Goal: Obtain resource: Download file/media

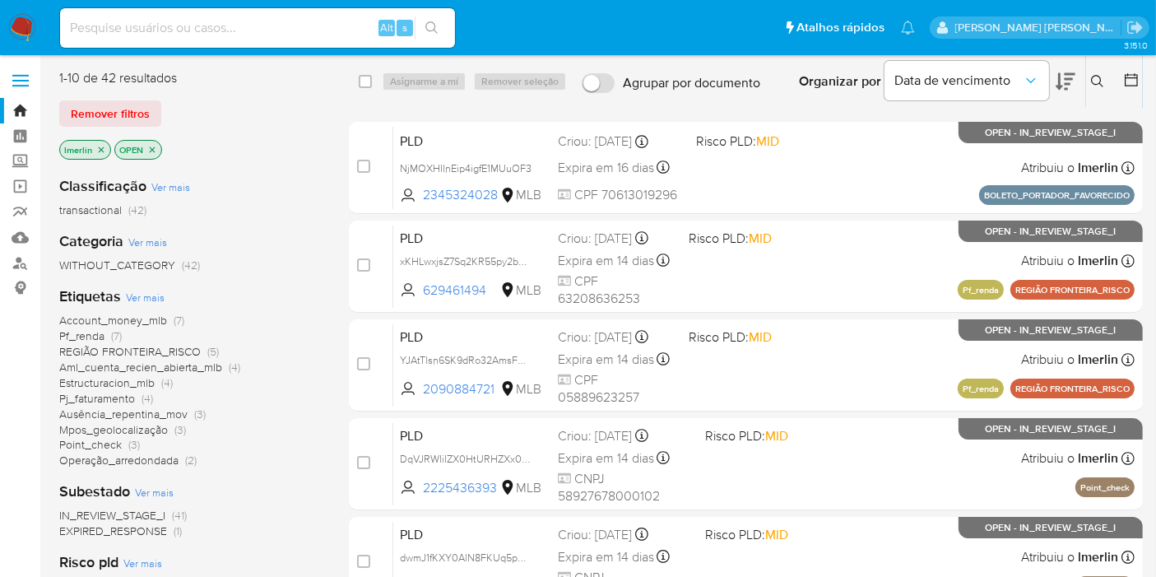
click at [100, 151] on icon "close-filter" at bounding box center [101, 150] width 10 height 10
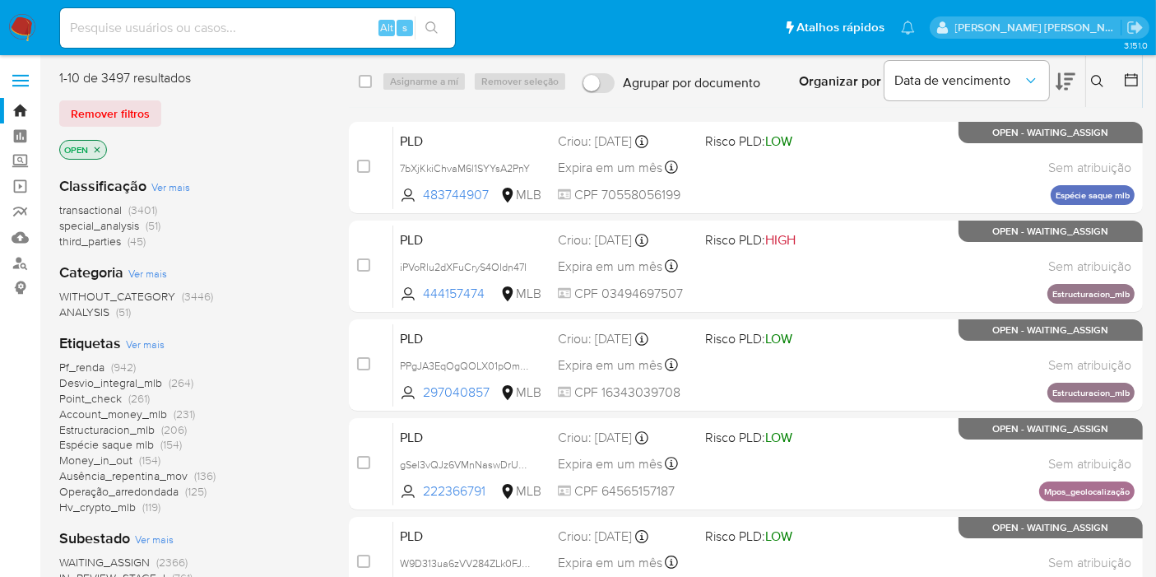
drag, startPoint x: 480, startPoint y: 8, endPoint x: 275, endPoint y: 231, distance: 303.3
click at [275, 231] on div "transactional (3401) special_analysis (51) third_parties (45)" at bounding box center [190, 225] width 263 height 47
paste input "rhYFB3hEfOPrml4eSAD07bWc"
click at [263, 27] on input at bounding box center [257, 27] width 395 height 21
type input "rhYFB3hEfOPrml4eSAD07bWc"
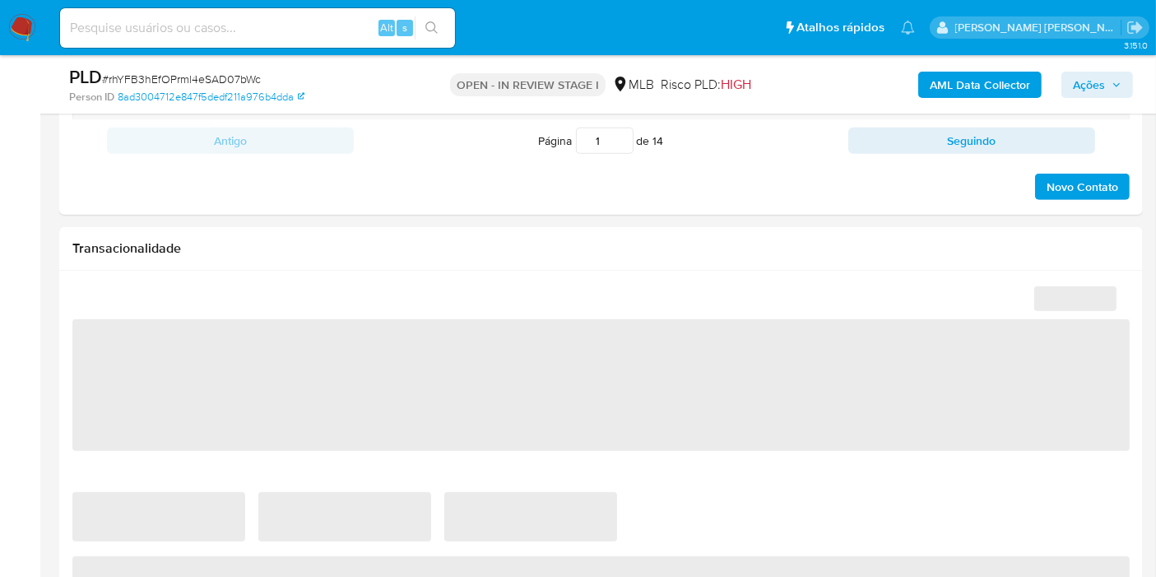
scroll to position [1017, 0]
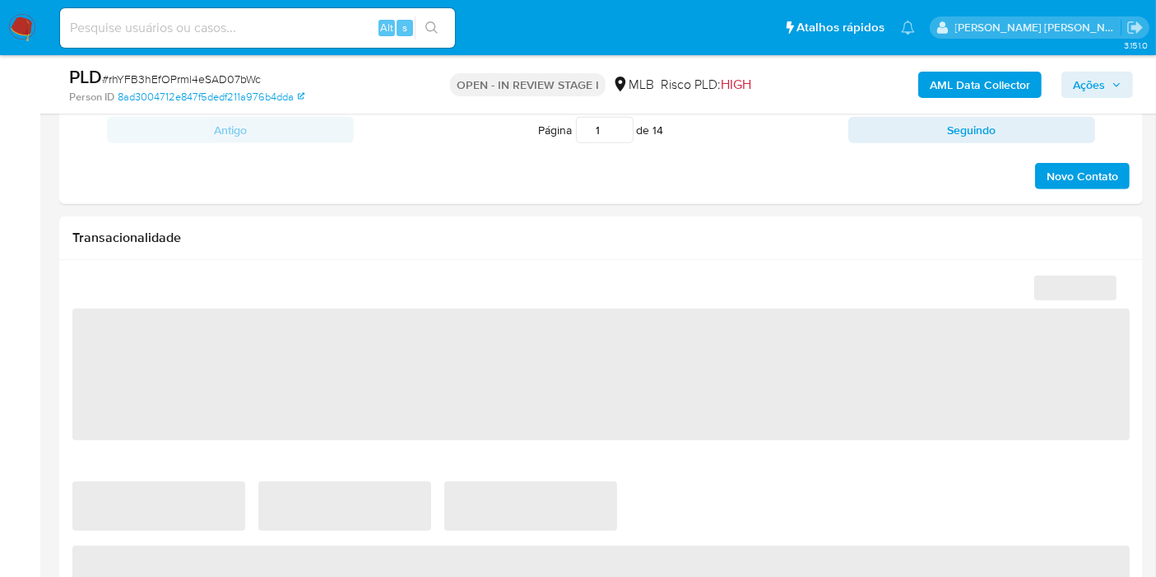
select select "10"
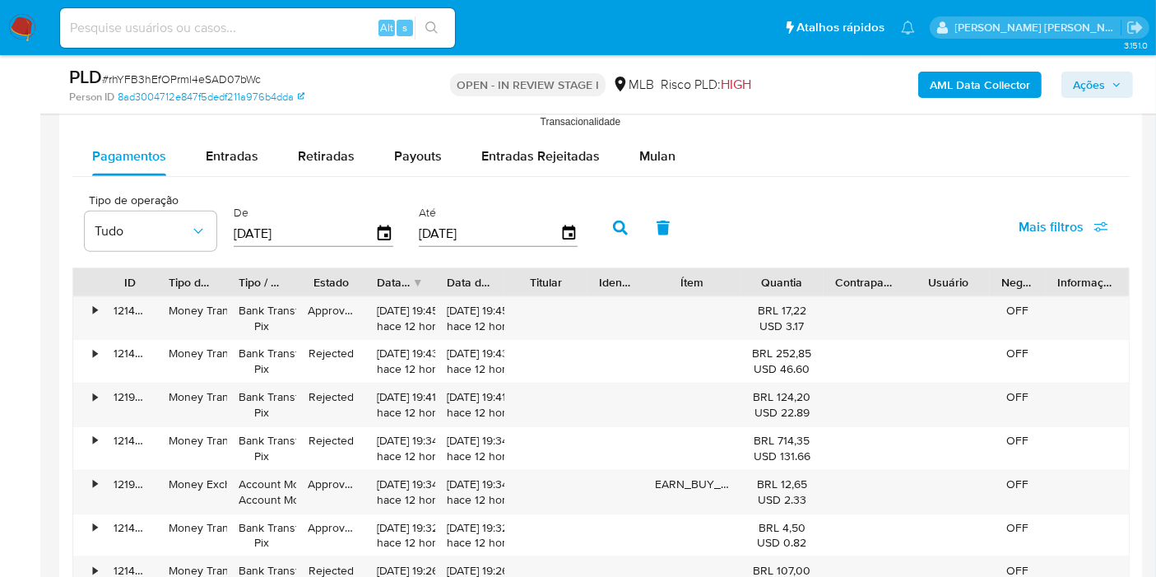
scroll to position [1813, 0]
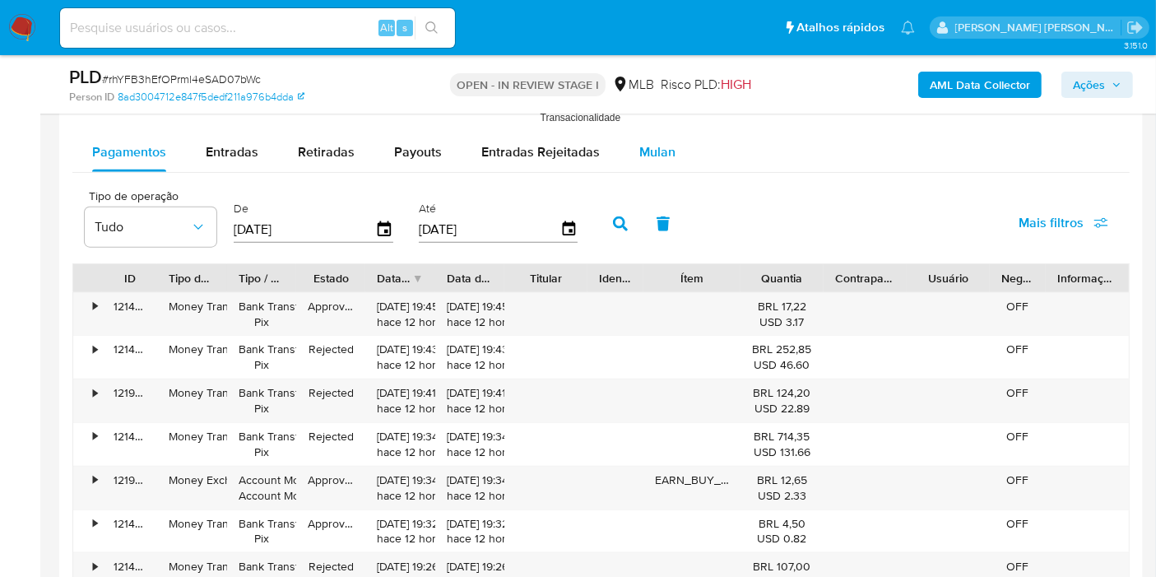
click at [666, 160] on div "Mulan" at bounding box center [657, 151] width 36 height 39
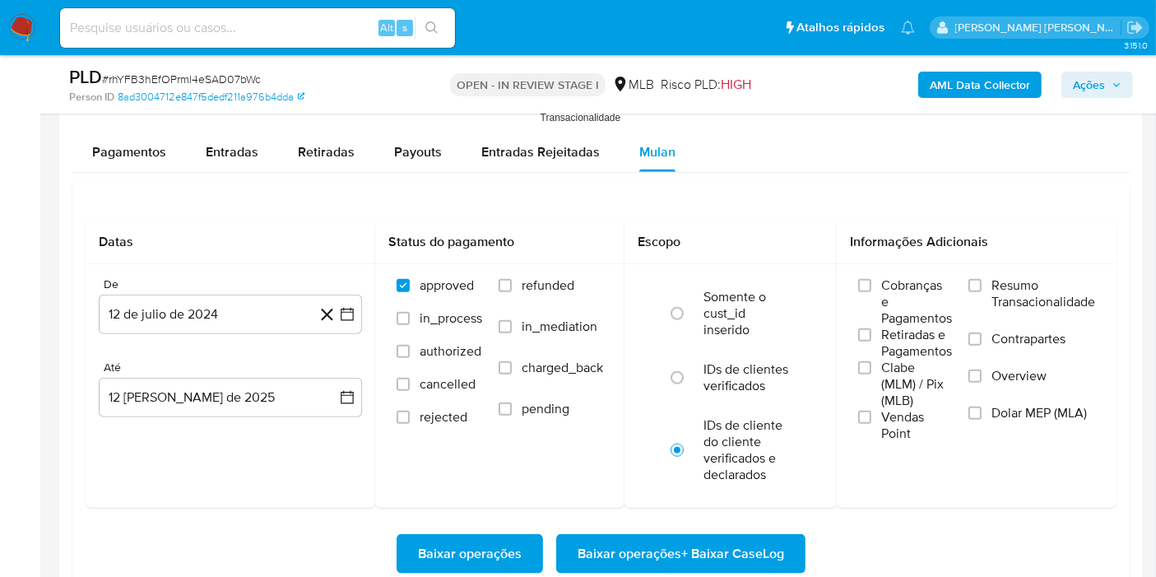
click at [1031, 284] on span "Resumo Transacionalidade" at bounding box center [1043, 293] width 104 height 33
click at [981, 284] on input "Resumo Transacionalidade" at bounding box center [974, 285] width 13 height 13
click at [361, 311] on button "12 de julio de 2024" at bounding box center [230, 313] width 263 height 39
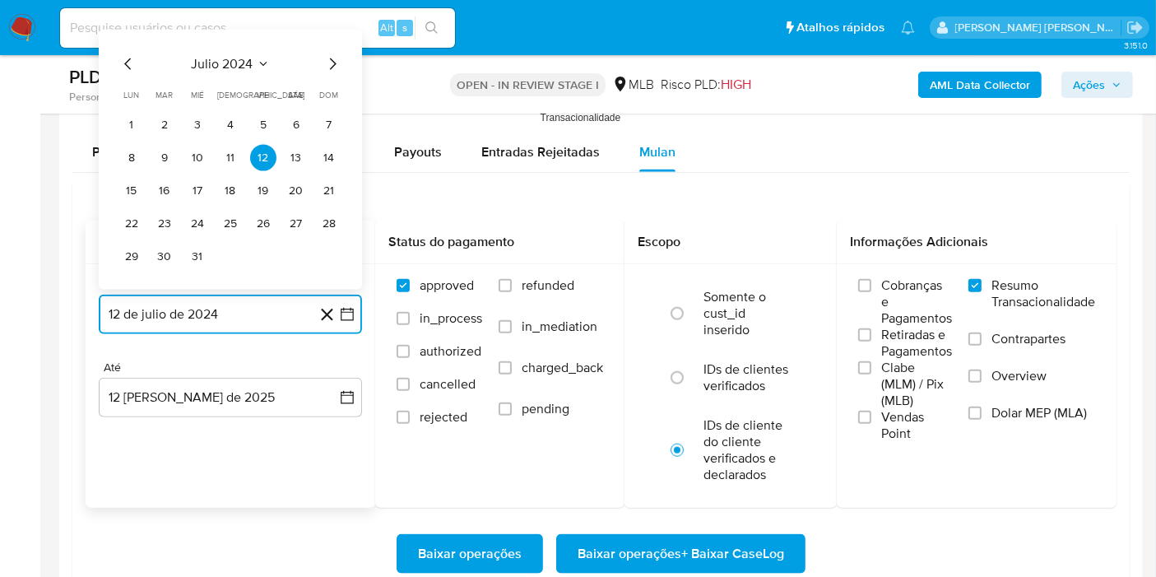
click at [246, 61] on span "julio 2024" at bounding box center [223, 64] width 62 height 16
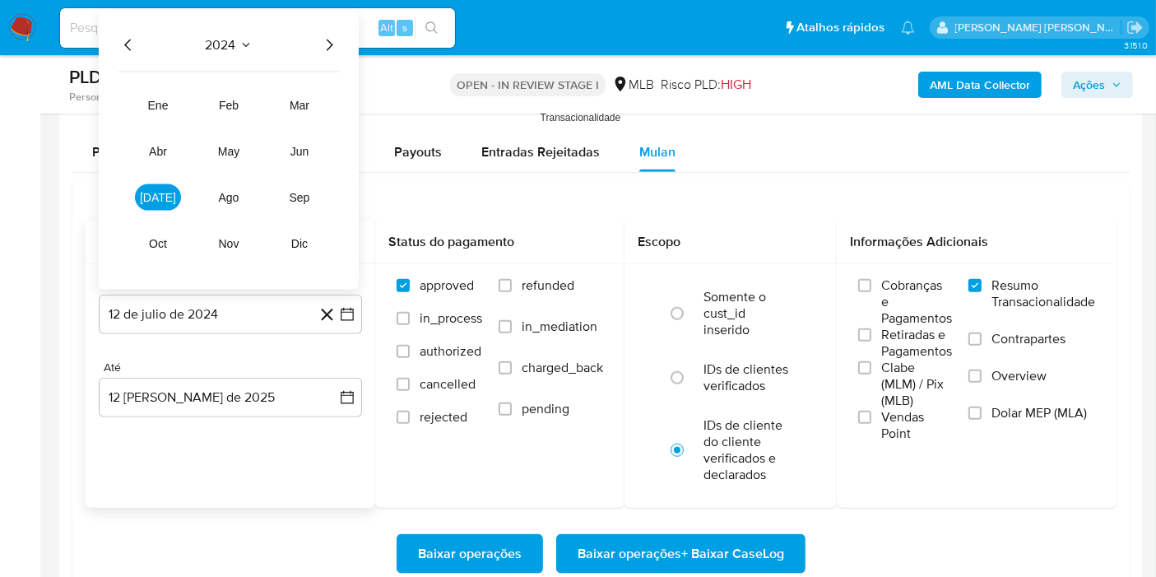
click at [330, 52] on div "2024 2024 ene feb mar abr may jun [DATE] ago sep oct nov dic" at bounding box center [229, 150] width 260 height 279
click at [327, 39] on icon "Año siguiente" at bounding box center [330, 45] width 7 height 12
click at [289, 141] on button "jun" at bounding box center [299, 151] width 46 height 26
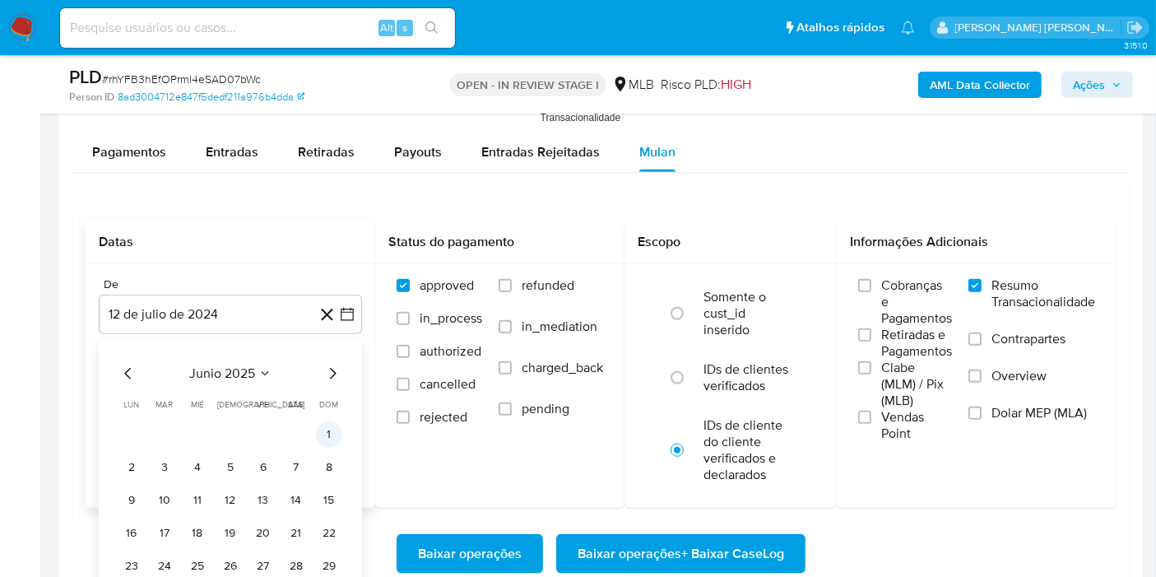
click at [327, 424] on button "1" at bounding box center [329, 434] width 26 height 26
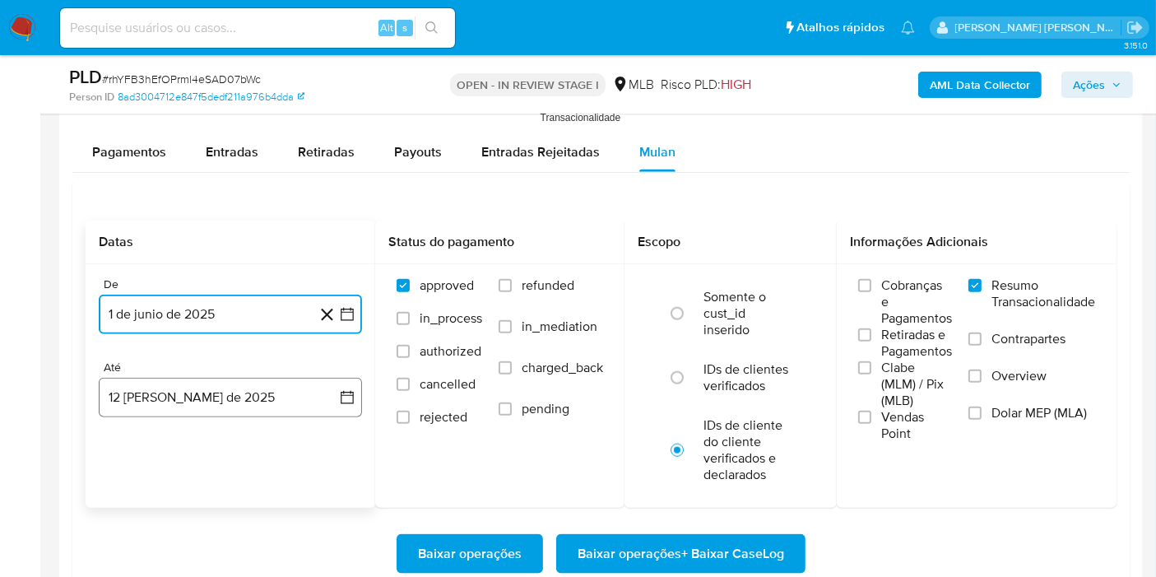
click at [352, 383] on button "12 [PERSON_NAME] de 2025" at bounding box center [230, 397] width 263 height 39
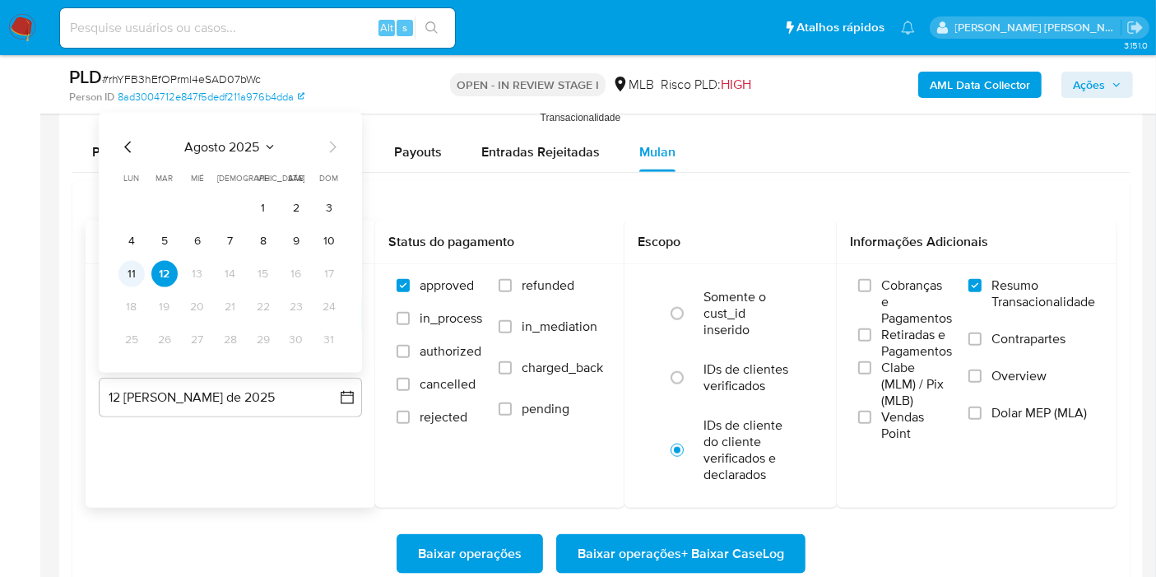
click at [132, 262] on button "11" at bounding box center [131, 274] width 26 height 26
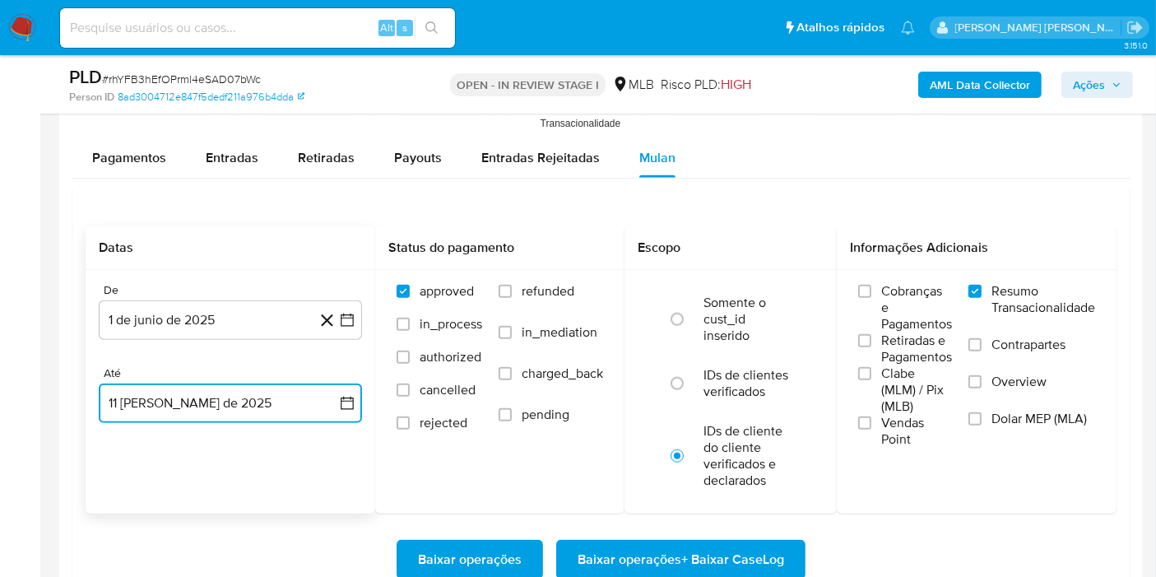
scroll to position [1864, 0]
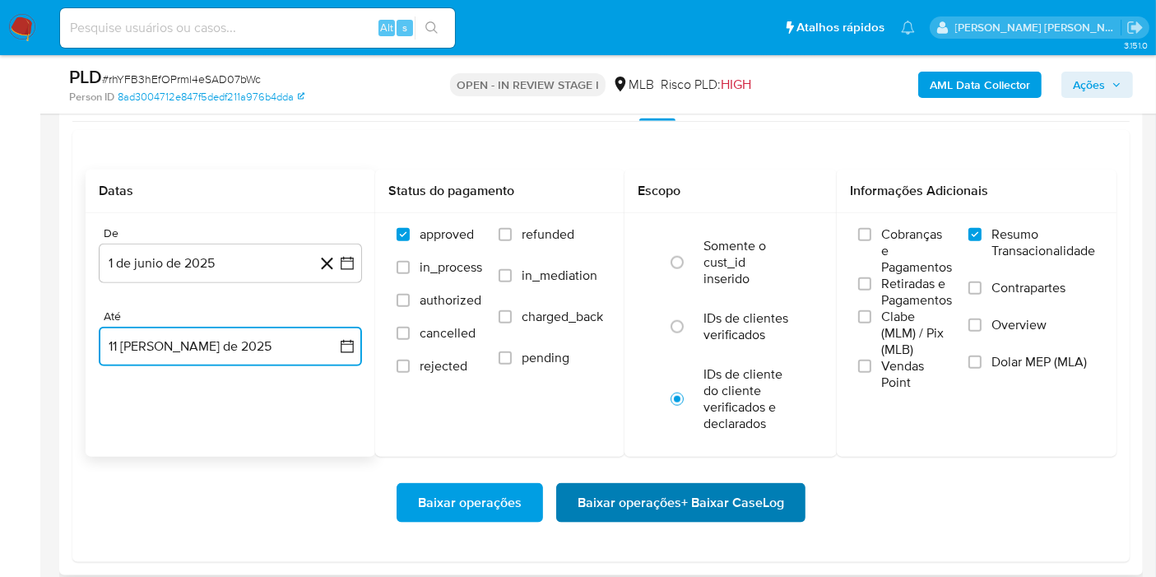
click at [629, 491] on span "Baixar operações + Baixar CaseLog" at bounding box center [680, 502] width 206 height 36
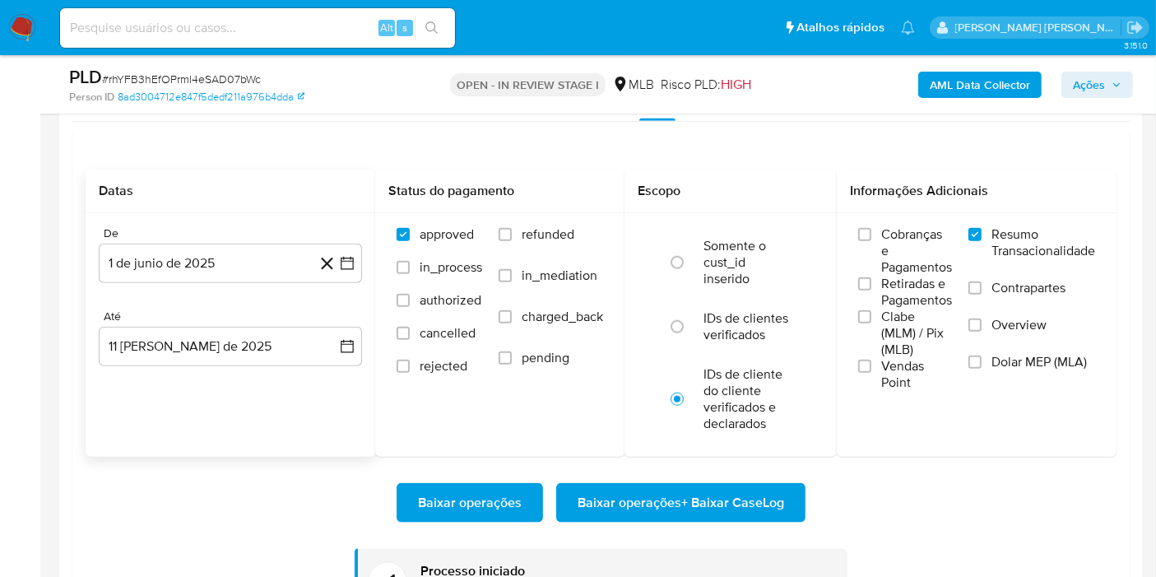
paste input "vwl253X6QefCpkBFMoeCQ69F"
click at [324, 31] on input "vwl253X6QefCpkBFMoeCQ69F" at bounding box center [257, 27] width 395 height 21
type input "vwl253X6QefCpkBFMoeCQ69F"
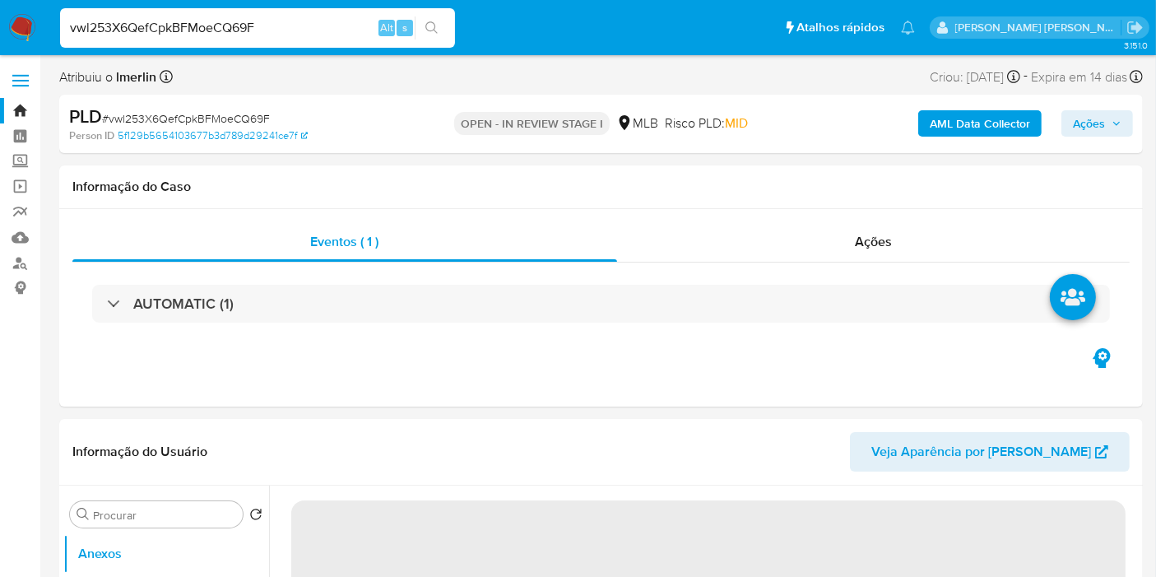
select select "10"
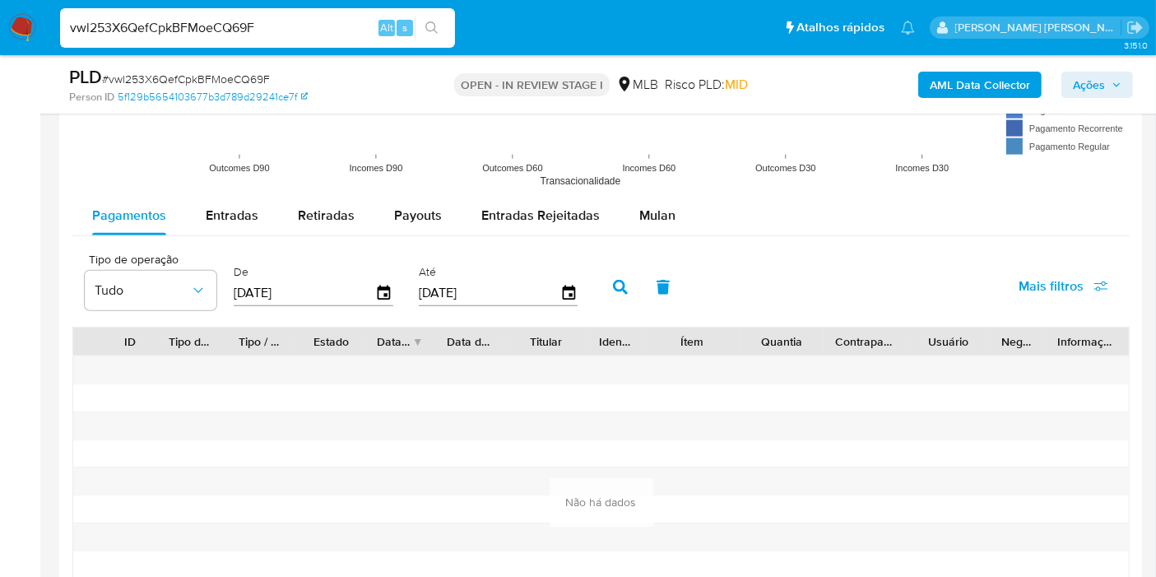
scroll to position [1700, 0]
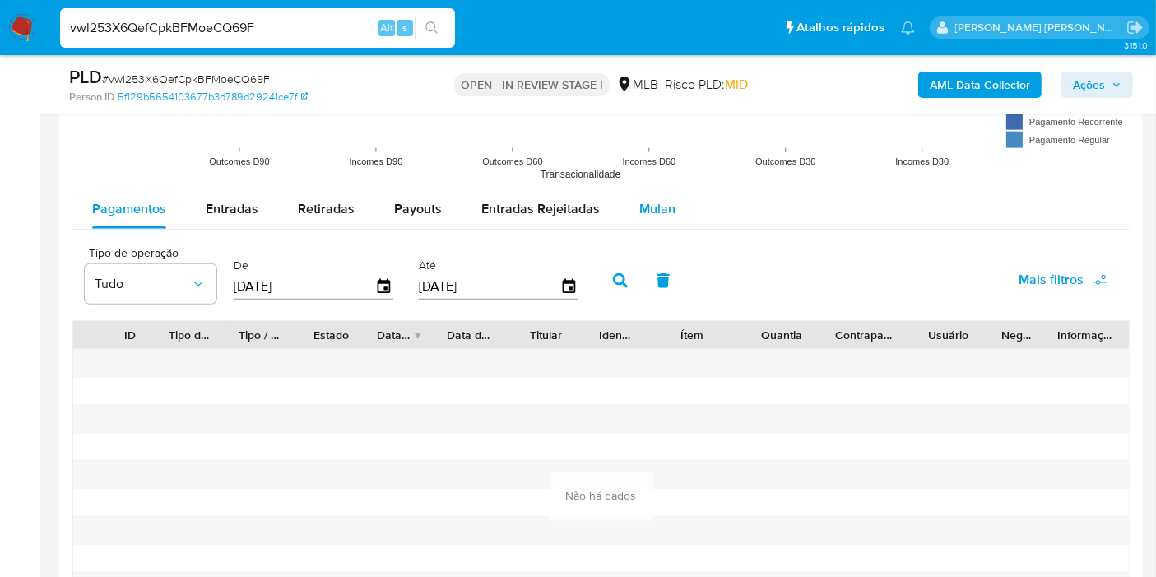
click at [650, 212] on span "Mulan" at bounding box center [657, 208] width 36 height 19
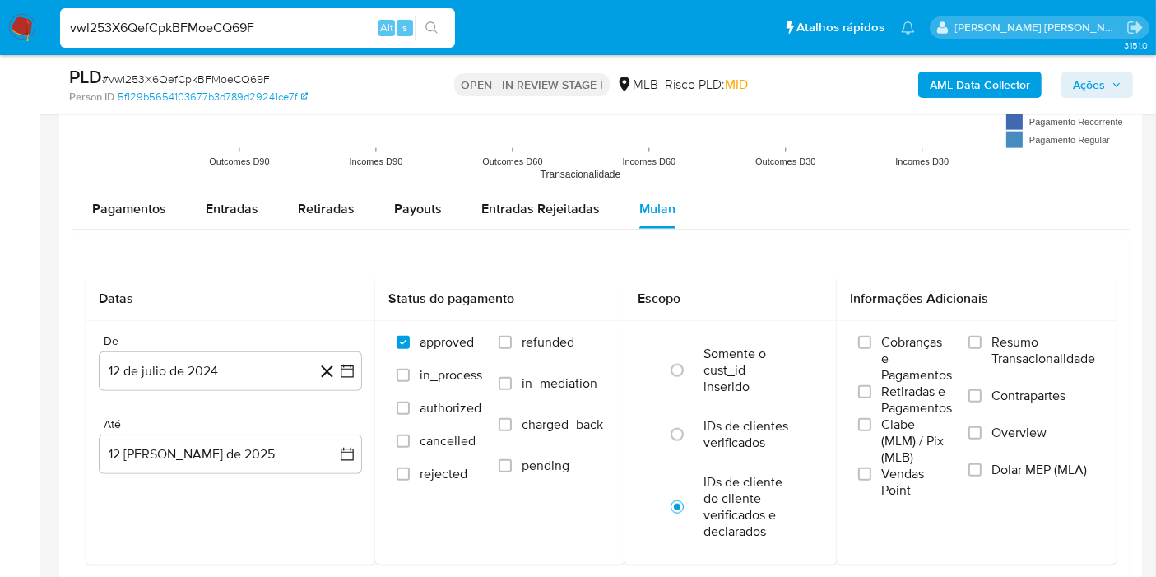
click at [1048, 359] on span "Resumo Transacionalidade" at bounding box center [1043, 350] width 104 height 33
click at [981, 349] on input "Resumo Transacionalidade" at bounding box center [974, 342] width 13 height 13
click at [357, 364] on button "12 de julio de 2024" at bounding box center [230, 370] width 263 height 39
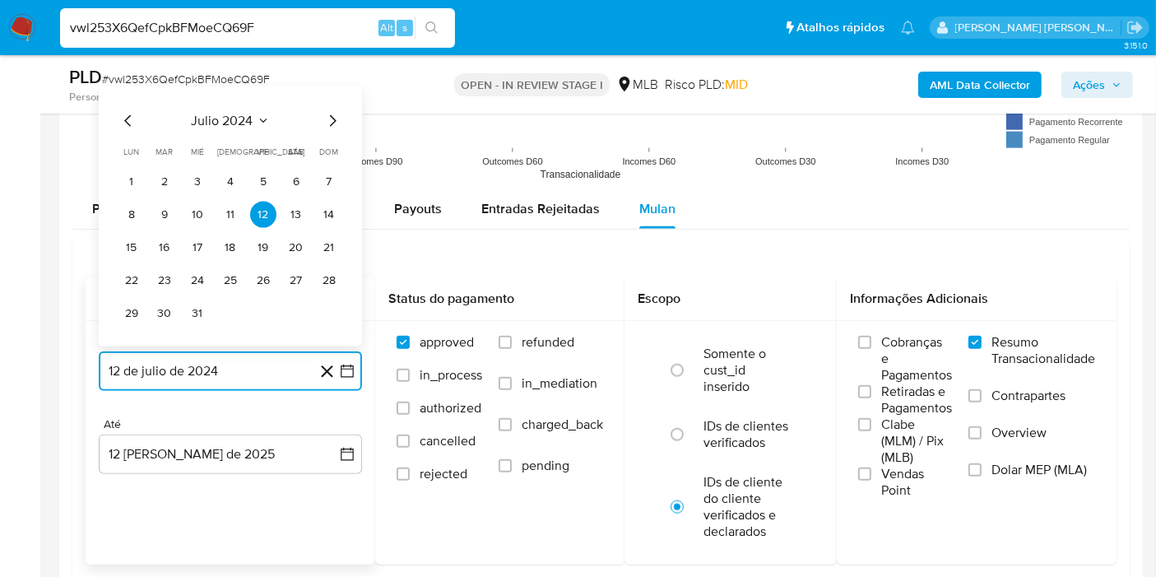
click at [249, 113] on span "julio 2024" at bounding box center [223, 121] width 62 height 16
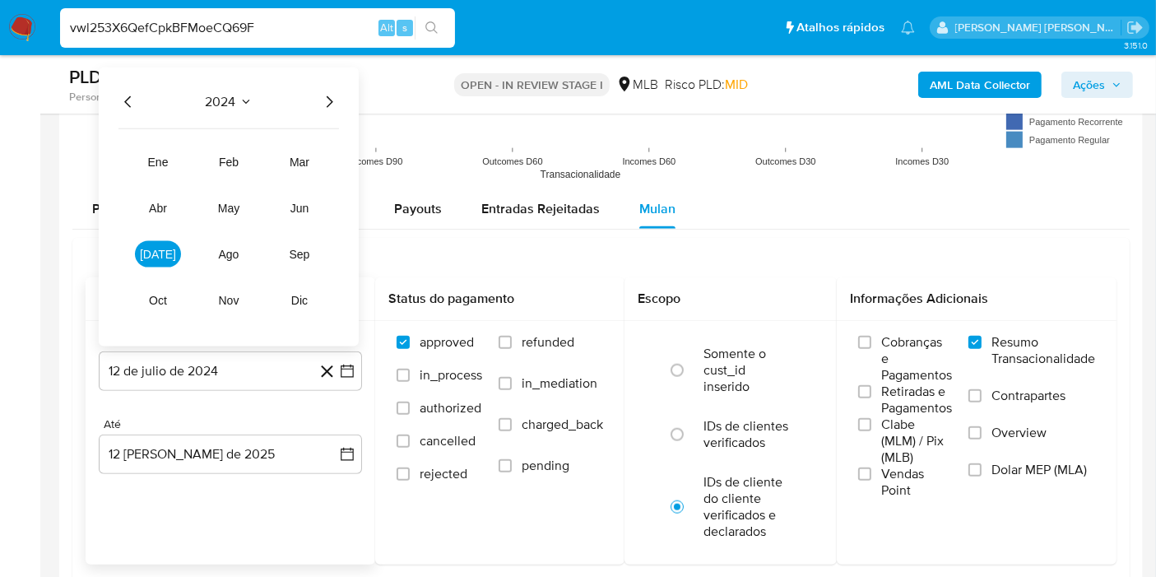
click at [244, 86] on div "2024 2024 ene feb mar abr may jun [DATE] ago sep oct nov dic" at bounding box center [229, 206] width 260 height 279
click at [245, 95] on icon "Seleccionar mes y año" at bounding box center [245, 101] width 13 height 13
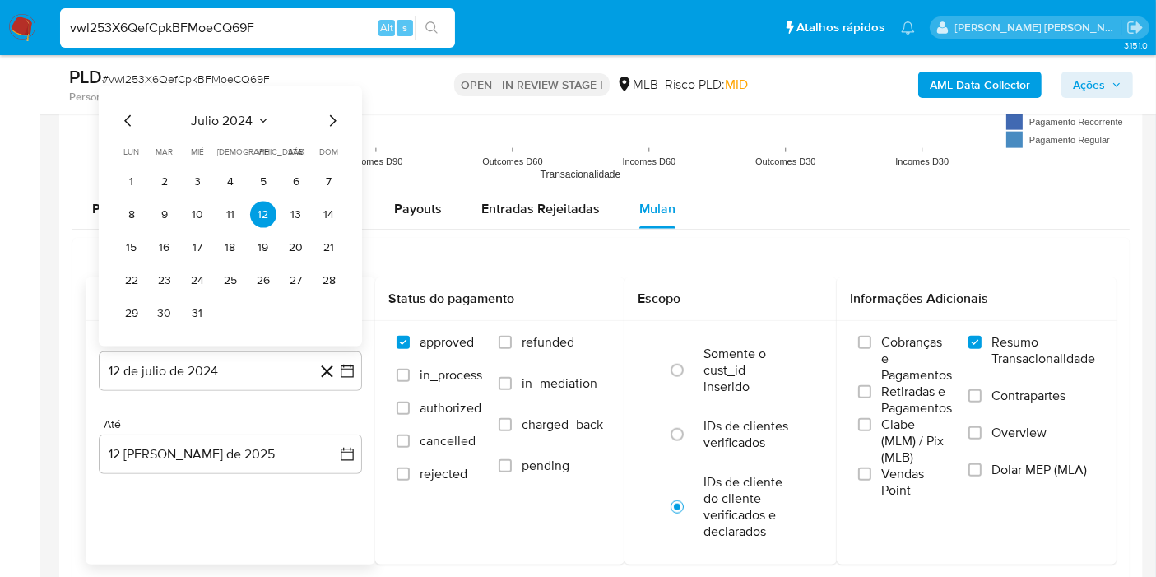
click at [329, 119] on icon "Mes siguiente" at bounding box center [332, 121] width 20 height 20
click at [237, 118] on span "agosto 2024" at bounding box center [222, 121] width 75 height 16
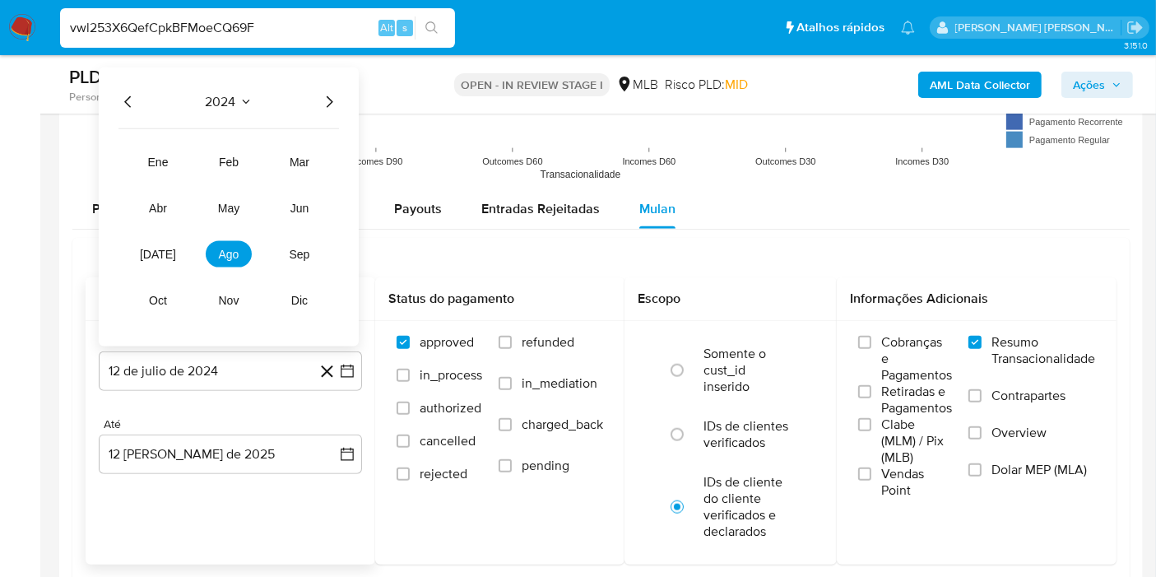
click at [329, 100] on icon "Año siguiente" at bounding box center [329, 102] width 20 height 20
click at [225, 159] on span "feb" at bounding box center [229, 161] width 20 height 13
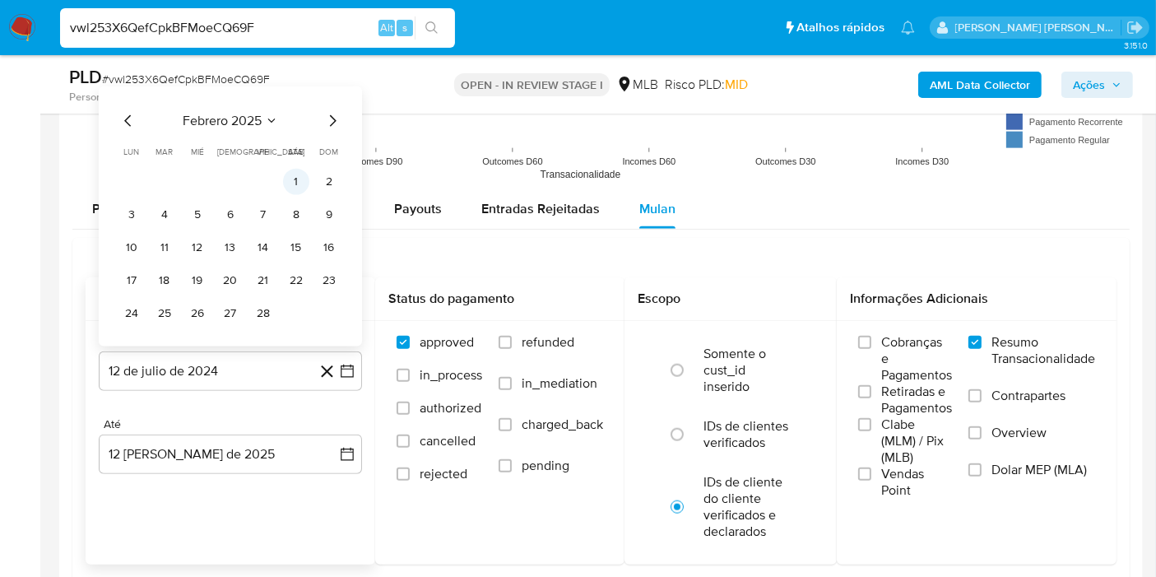
click at [295, 169] on button "1" at bounding box center [296, 182] width 26 height 26
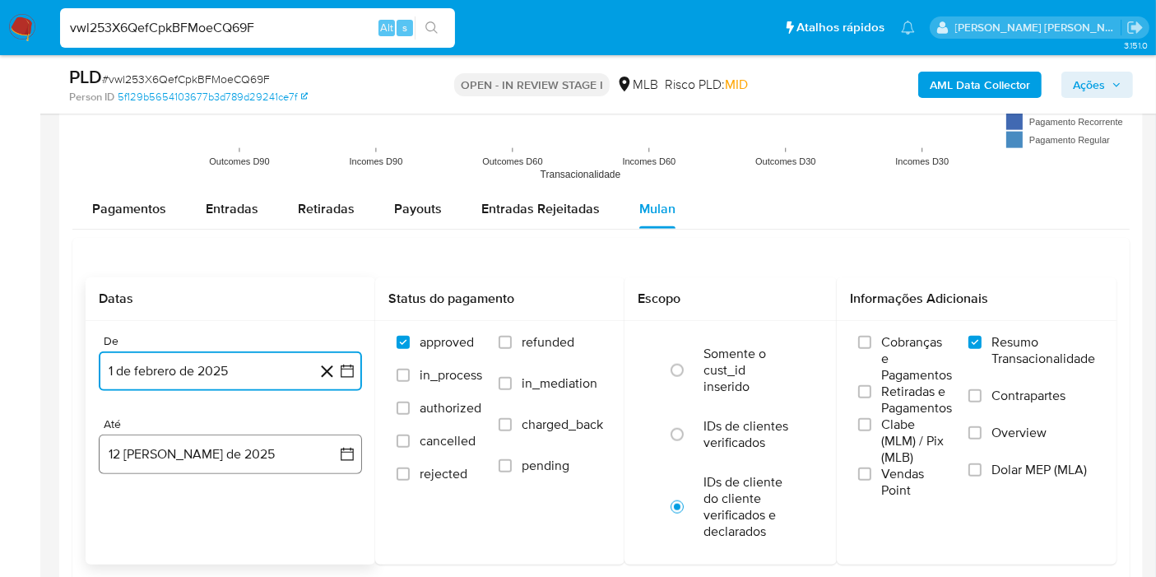
click at [327, 453] on button "12 [PERSON_NAME] de 2025" at bounding box center [230, 453] width 263 height 39
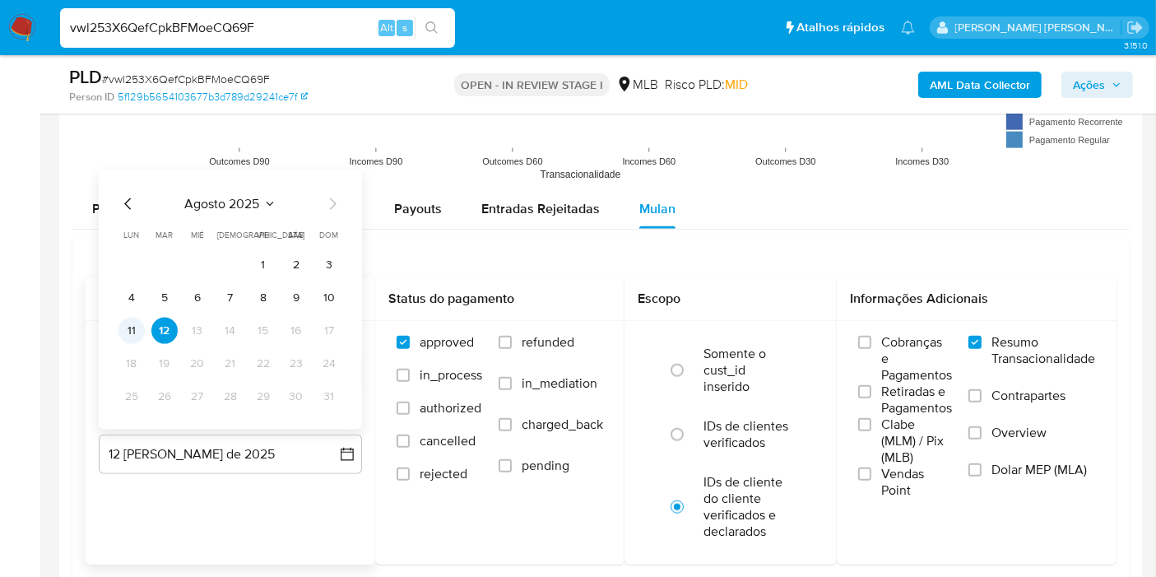
click at [141, 331] on button "11" at bounding box center [131, 330] width 26 height 26
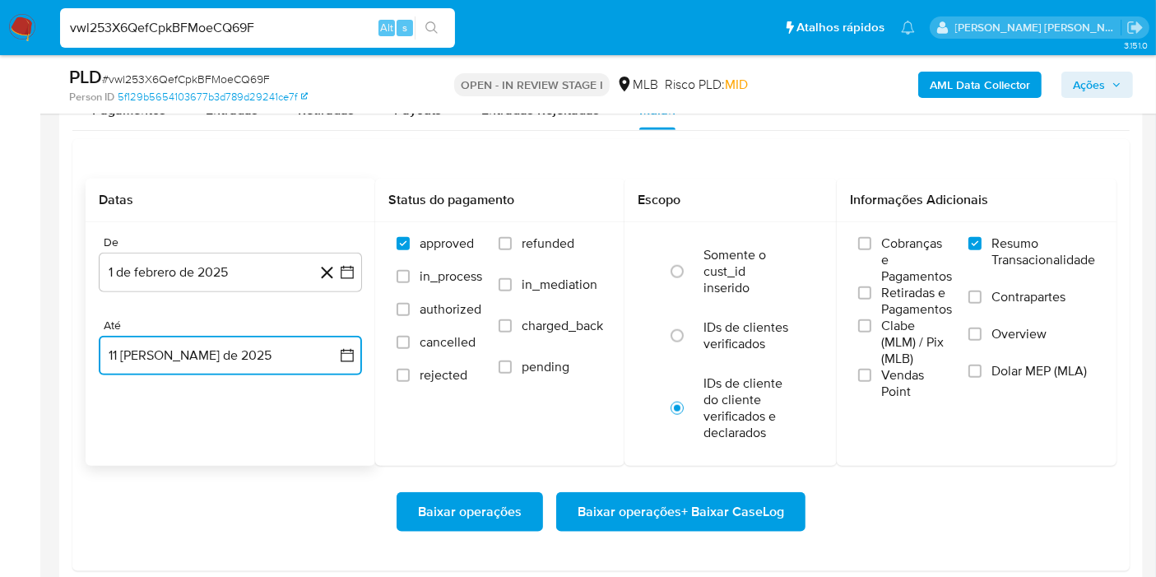
scroll to position [1816, 0]
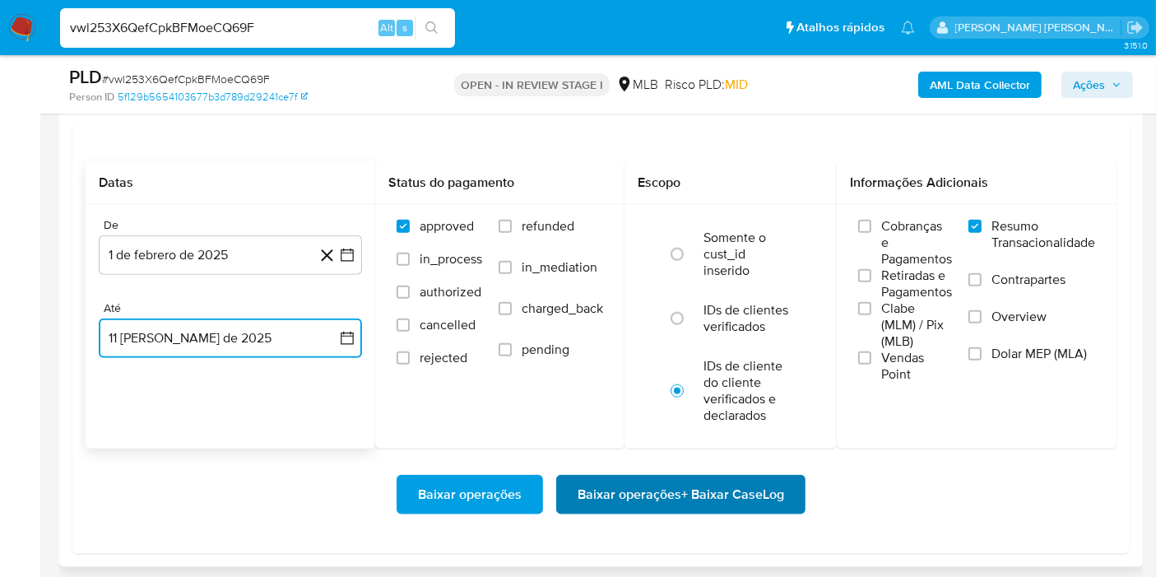
click at [768, 476] on span "Baixar operações + Baixar CaseLog" at bounding box center [680, 494] width 206 height 36
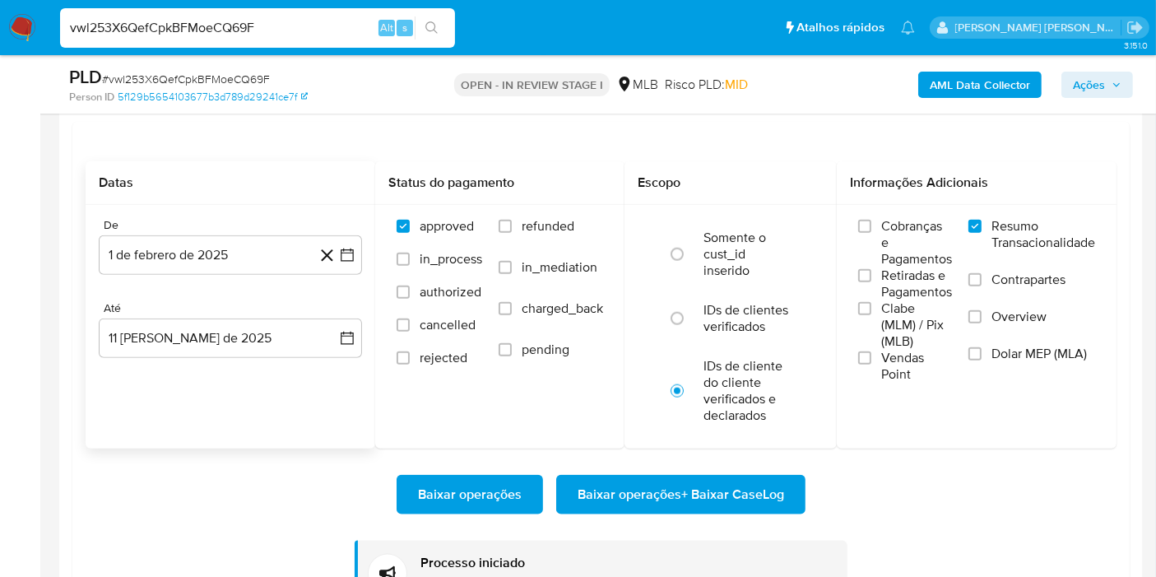
click at [300, 36] on input "vwl253X6QefCpkBFMoeCQ69F" at bounding box center [257, 27] width 395 height 21
paste input "jmqR1NiIuNTZPnww7x1Ted9S"
click at [300, 36] on input "jmqR1NiIuNTZPnww7x1Ted9S" at bounding box center [257, 27] width 395 height 21
type input "jmqR1NiIuNTZPnww7x1Ted9S"
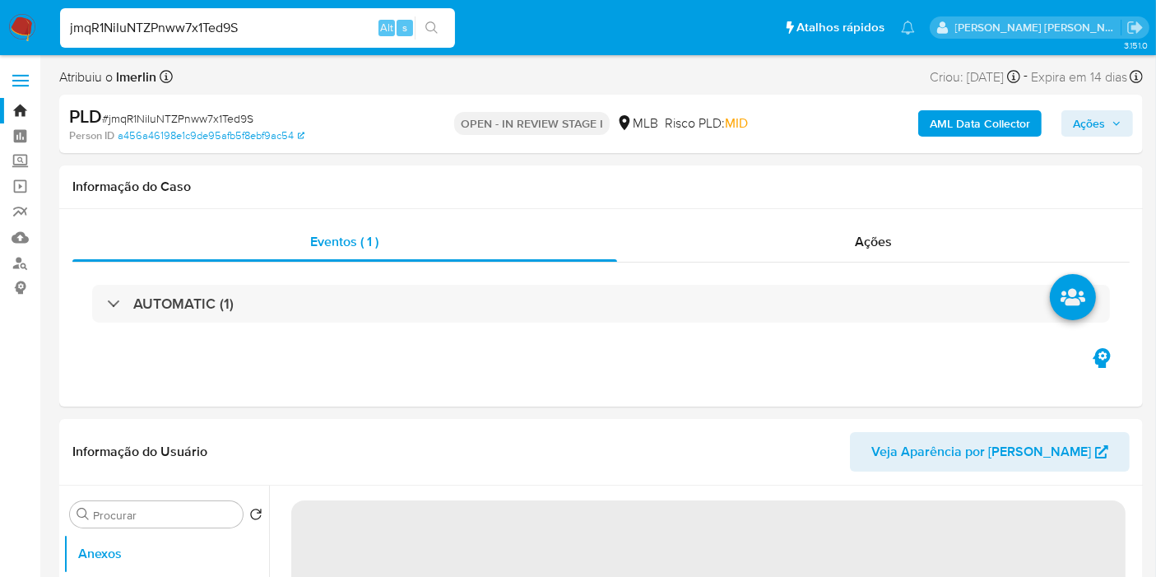
select select "10"
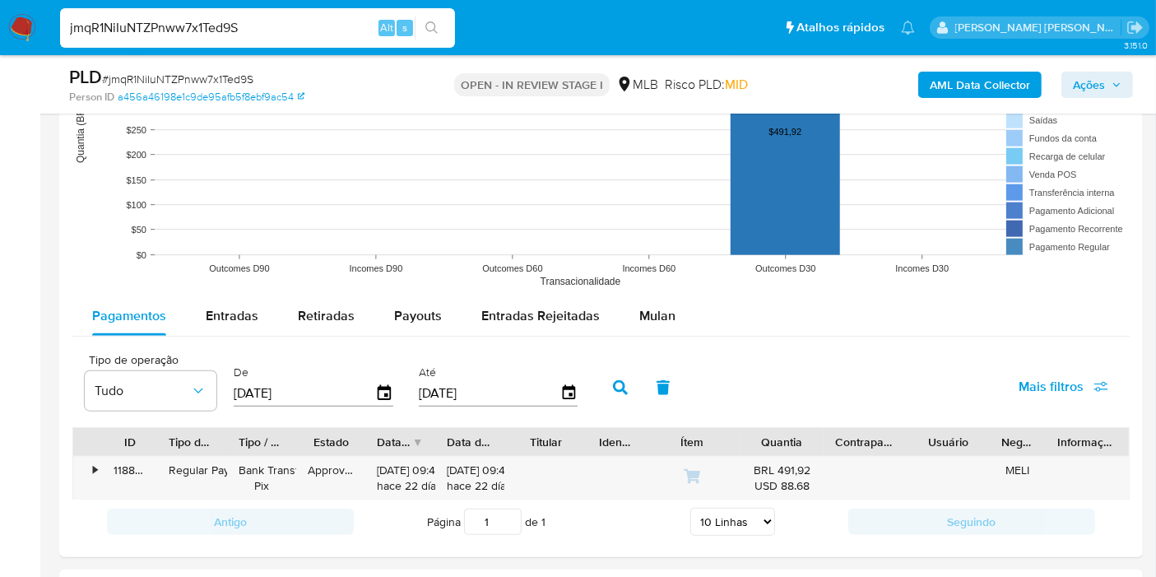
scroll to position [1652, 0]
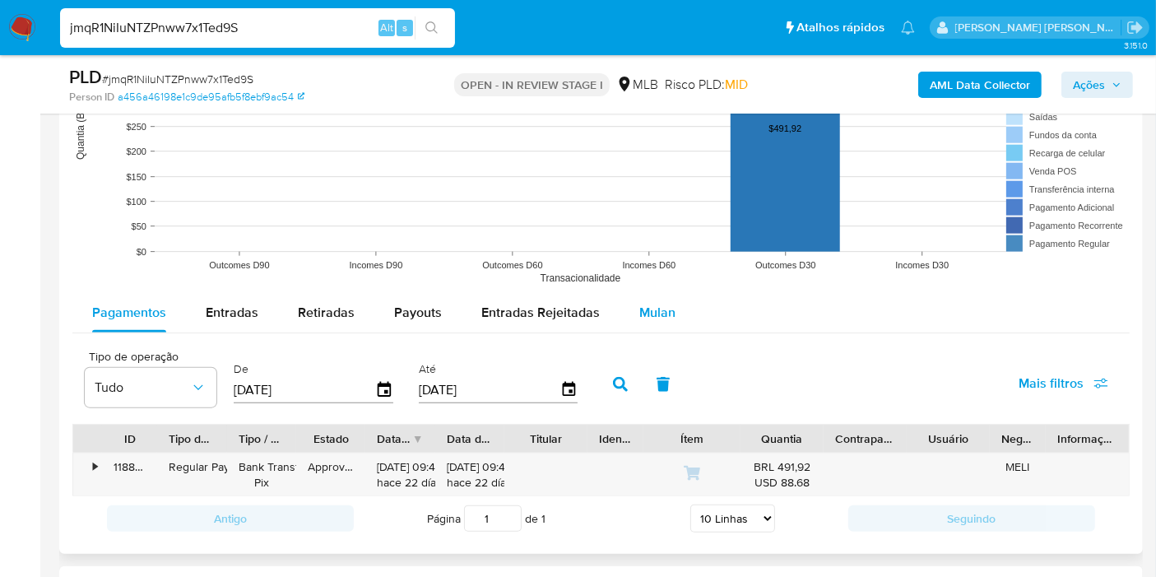
click at [665, 305] on span "Mulan" at bounding box center [657, 312] width 36 height 19
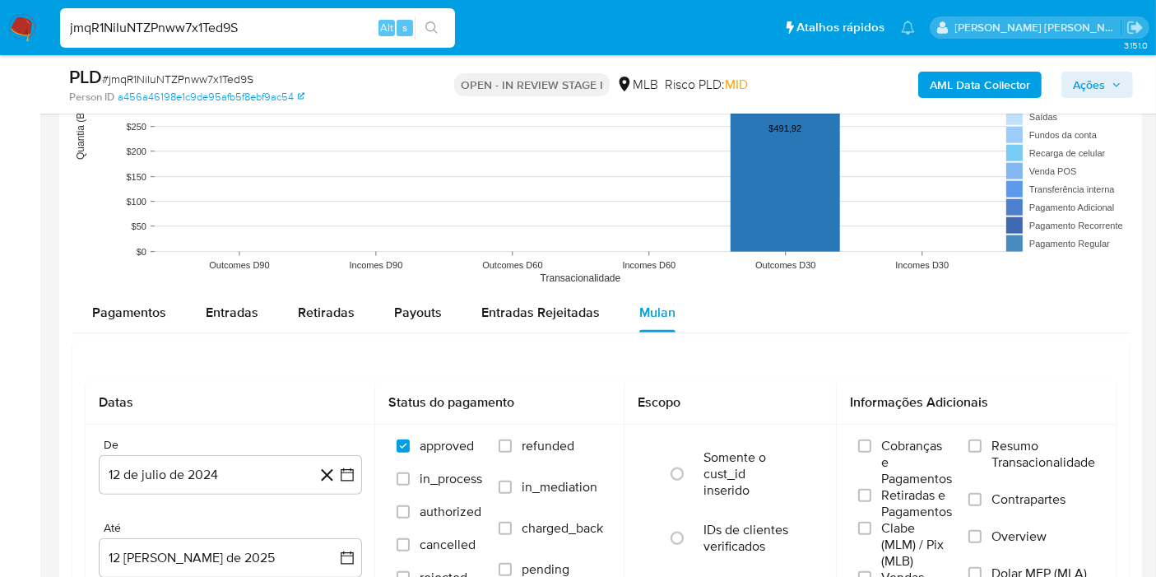
click at [1022, 457] on span "Resumo Transacionalidade" at bounding box center [1043, 454] width 104 height 33
click at [981, 452] on input "Resumo Transacionalidade" at bounding box center [974, 445] width 13 height 13
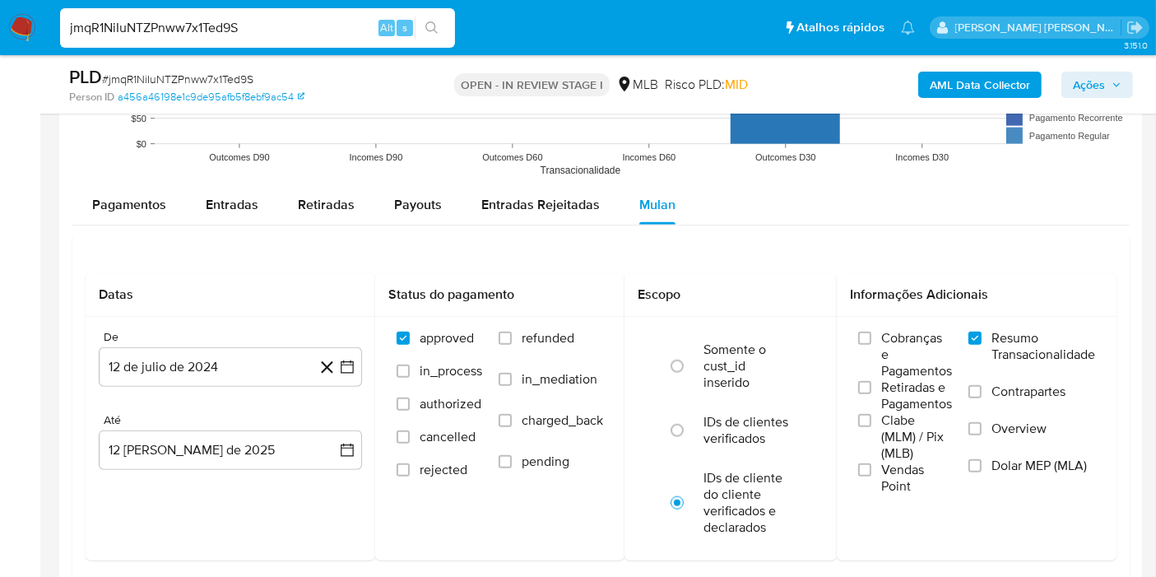
scroll to position [1763, 0]
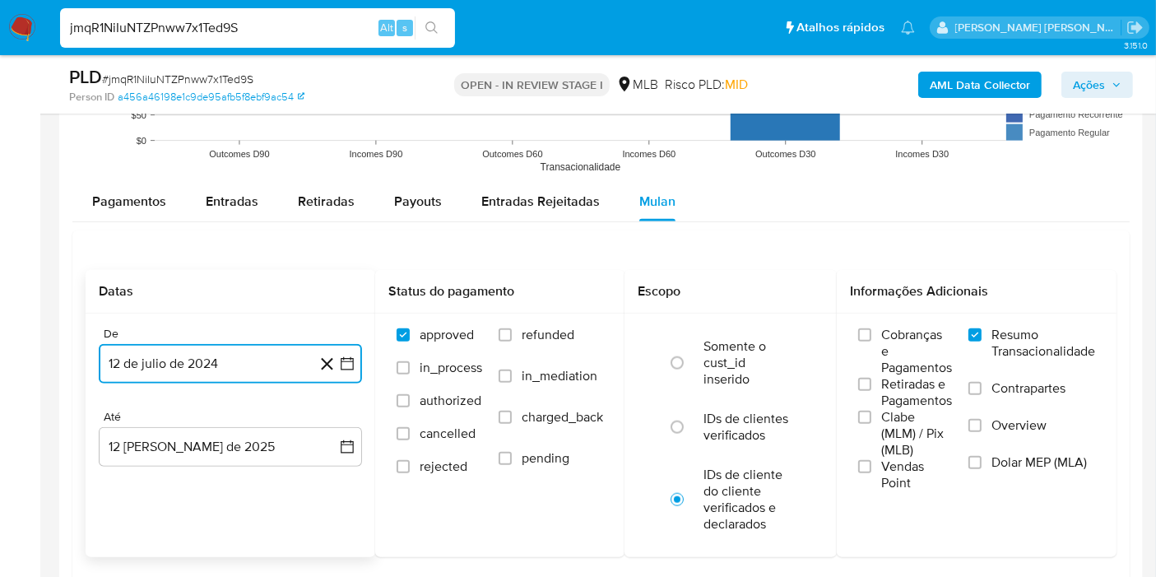
click at [344, 372] on button "12 de julio de 2024" at bounding box center [230, 363] width 263 height 39
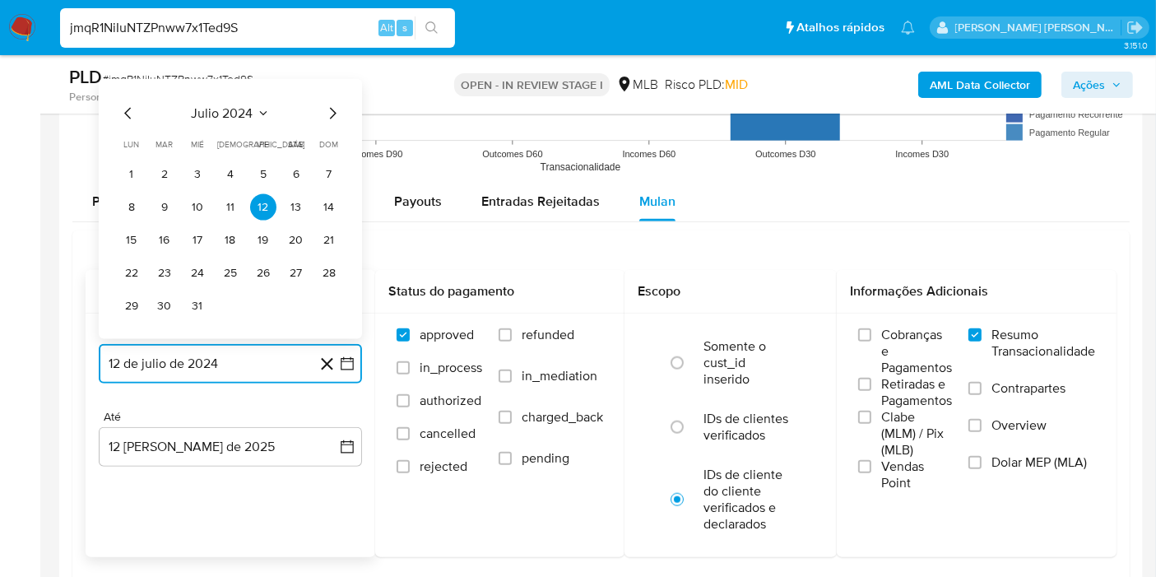
click at [258, 114] on icon "Seleccionar mes y año" at bounding box center [263, 113] width 13 height 13
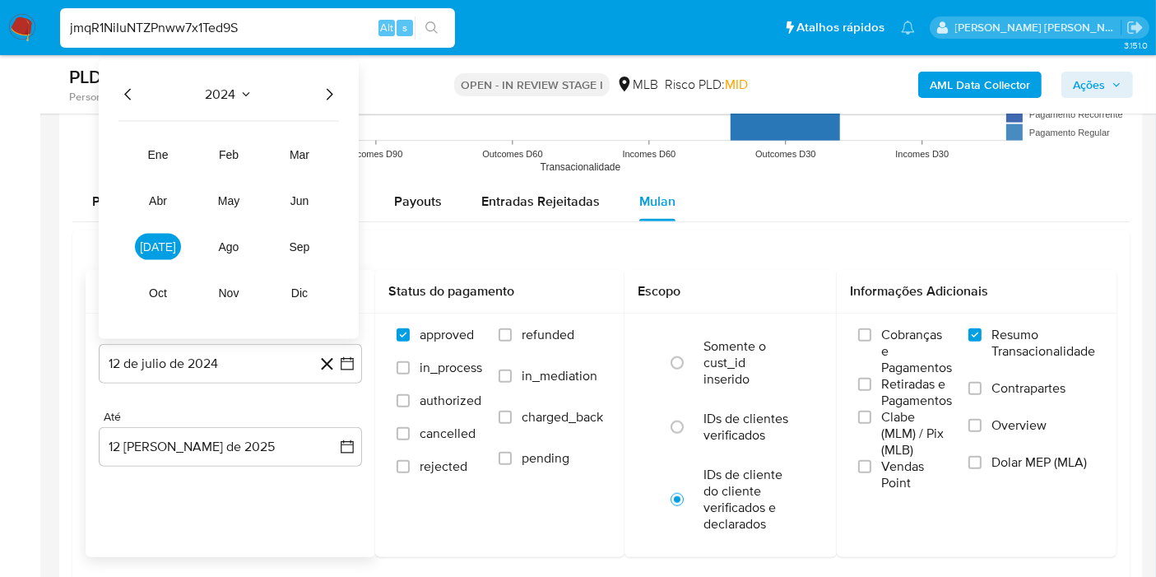
click at [327, 88] on icon "Año siguiente" at bounding box center [329, 95] width 20 height 20
click at [241, 156] on button "feb" at bounding box center [229, 154] width 46 height 26
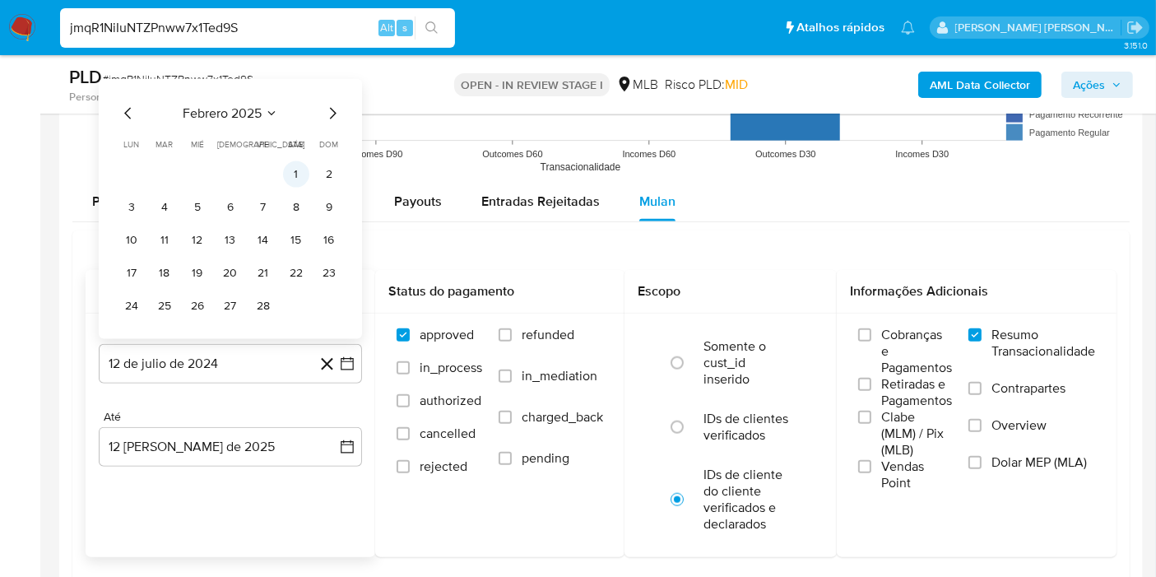
click at [293, 164] on button "1" at bounding box center [296, 174] width 26 height 26
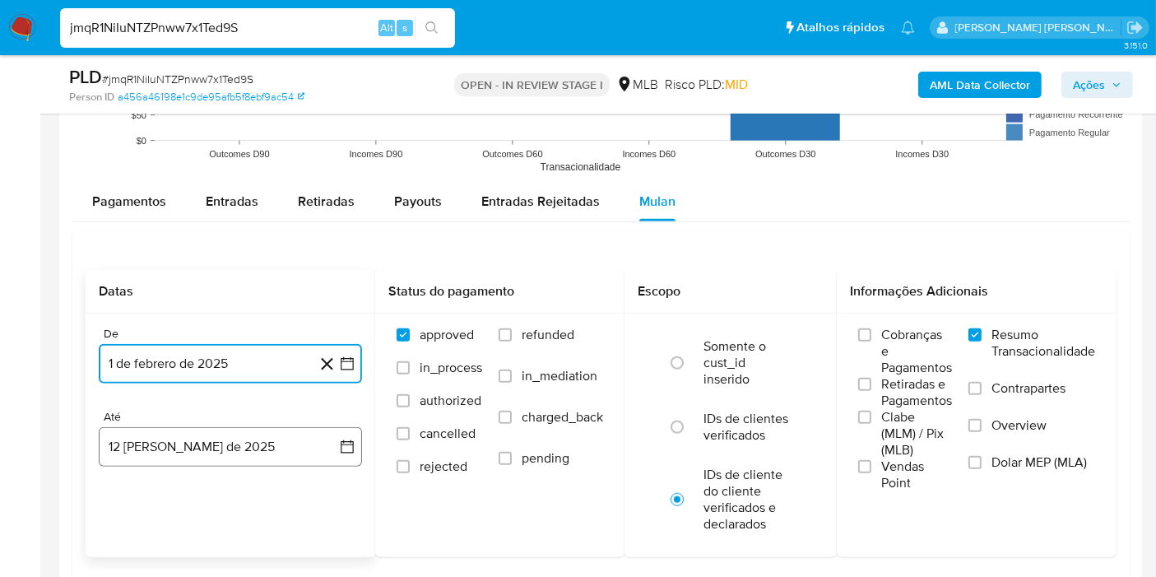
click at [329, 432] on button "12 [PERSON_NAME] de 2025" at bounding box center [230, 446] width 263 height 39
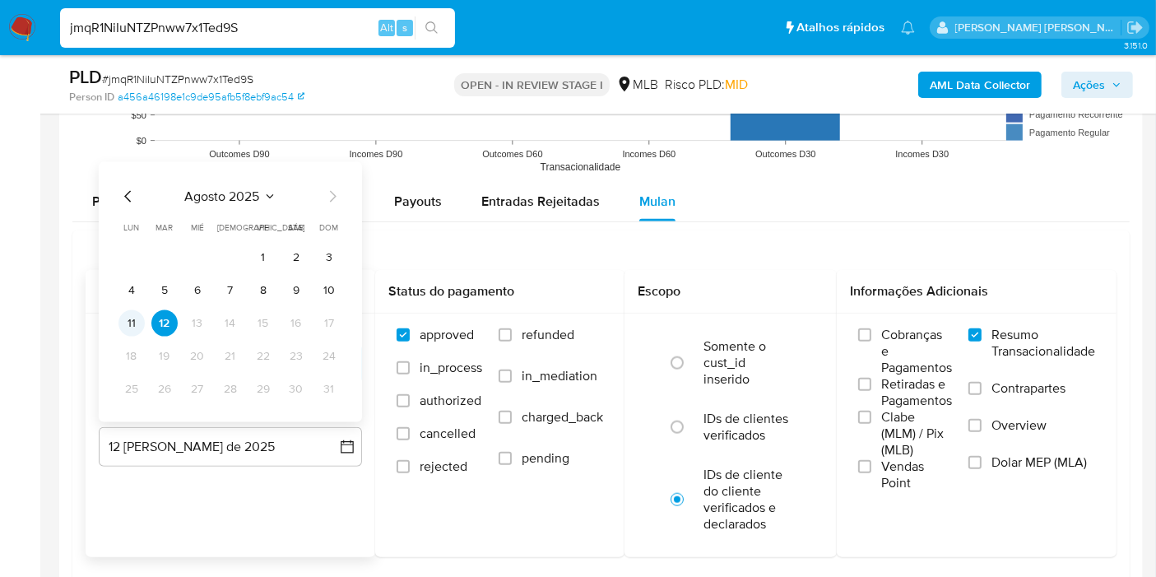
click at [127, 322] on button "11" at bounding box center [131, 323] width 26 height 26
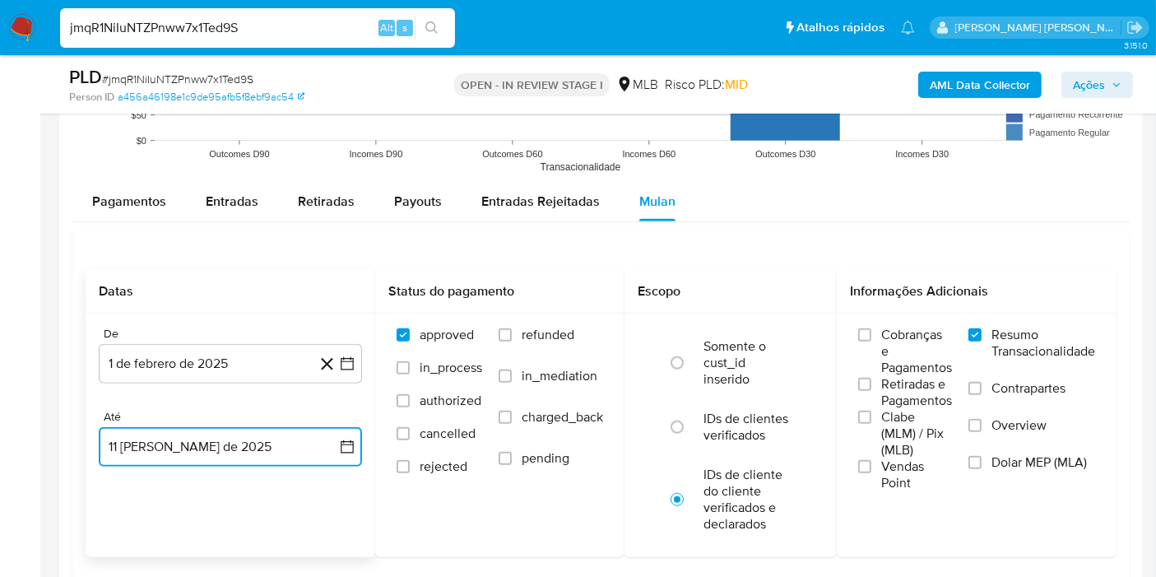
scroll to position [1800, 0]
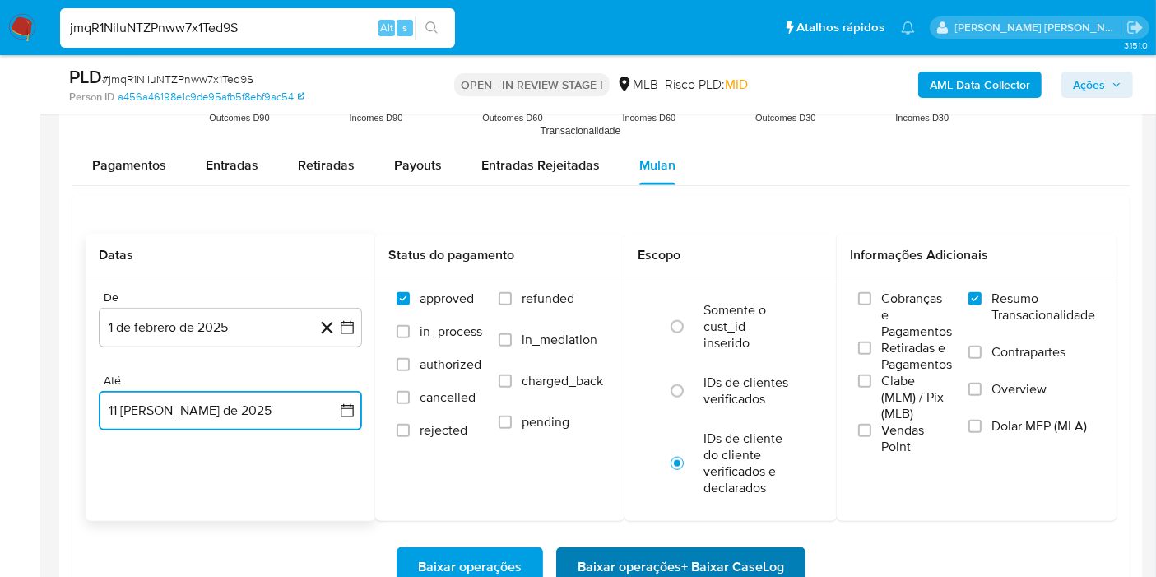
click at [730, 551] on span "Baixar operações + Baixar CaseLog" at bounding box center [680, 567] width 206 height 36
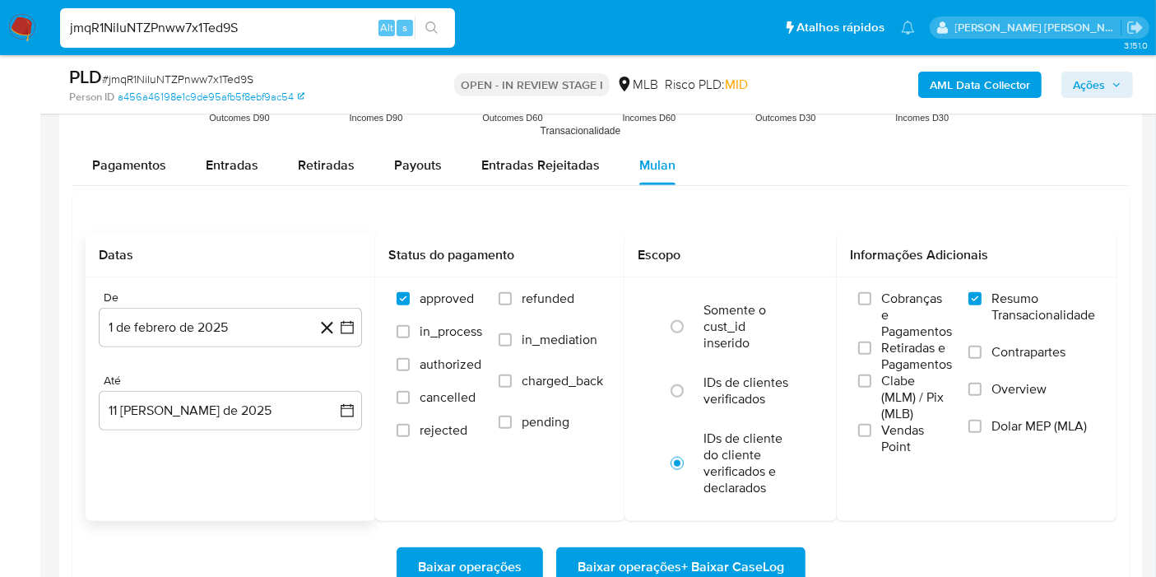
click at [303, 31] on input "jmqR1NiIuNTZPnww7x1Ted9S" at bounding box center [257, 27] width 395 height 21
paste input "lIJxZxq06r77J1eT0LKMamxk"
type input "lIJxZxq06r77J1eT0LKMamxk"
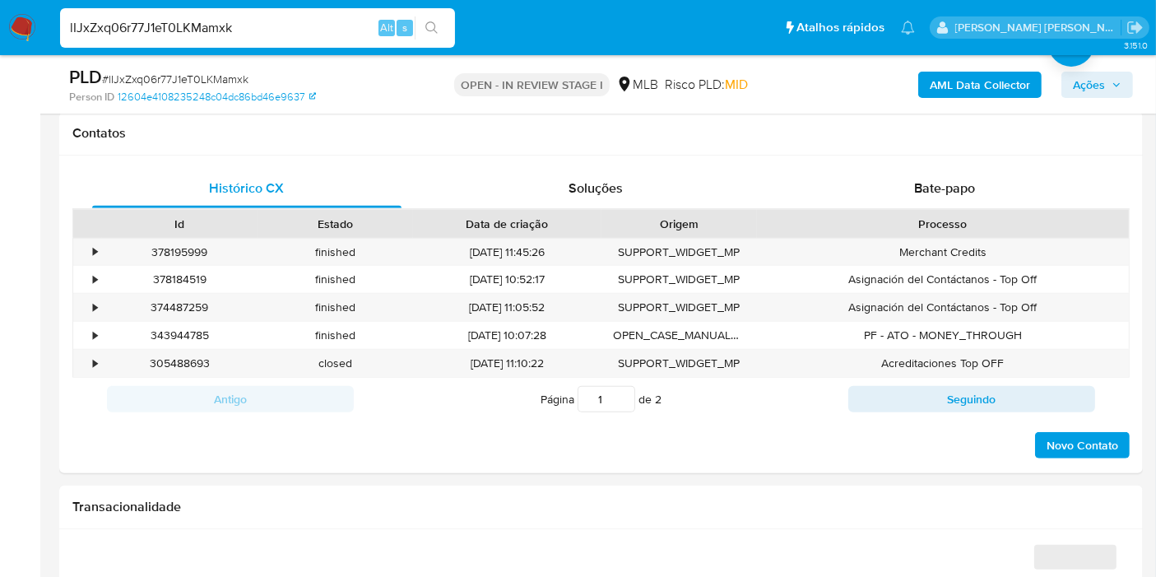
select select "10"
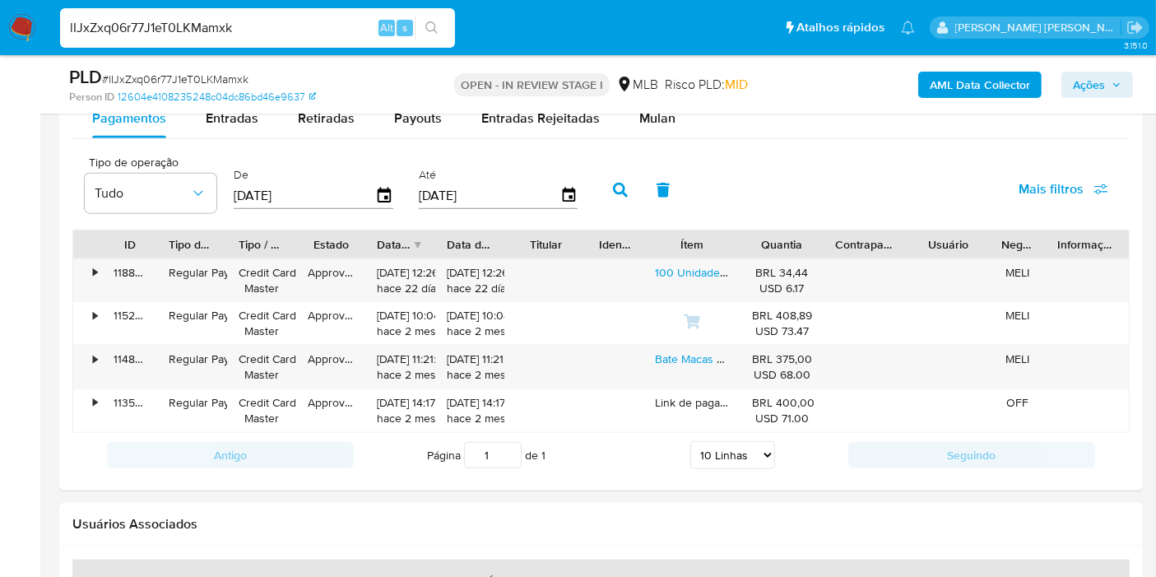
scroll to position [1789, 0]
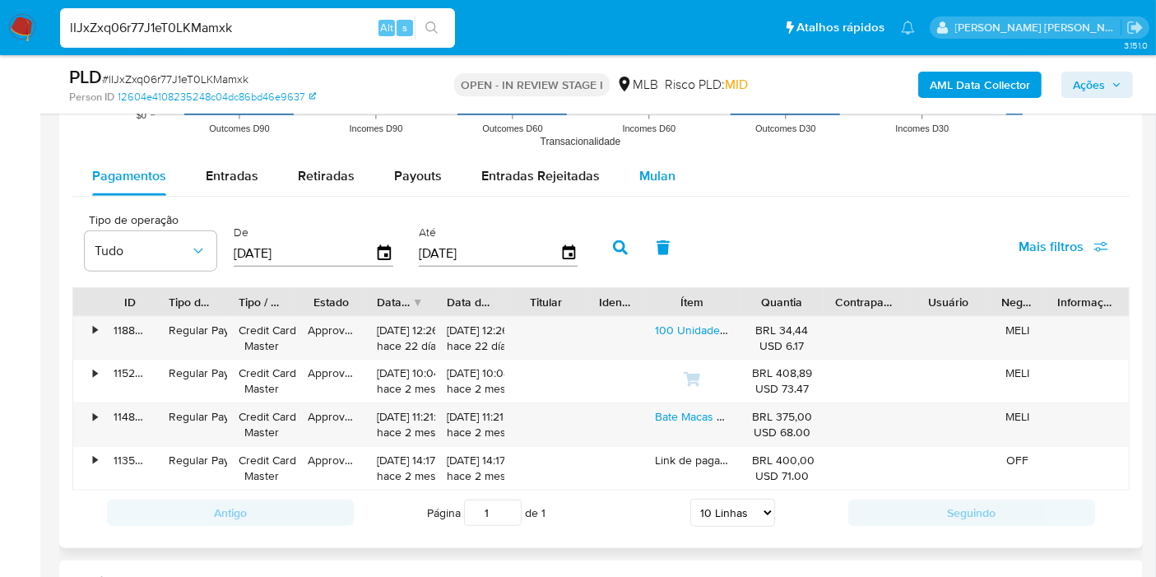
click at [641, 169] on span "Mulan" at bounding box center [657, 175] width 36 height 19
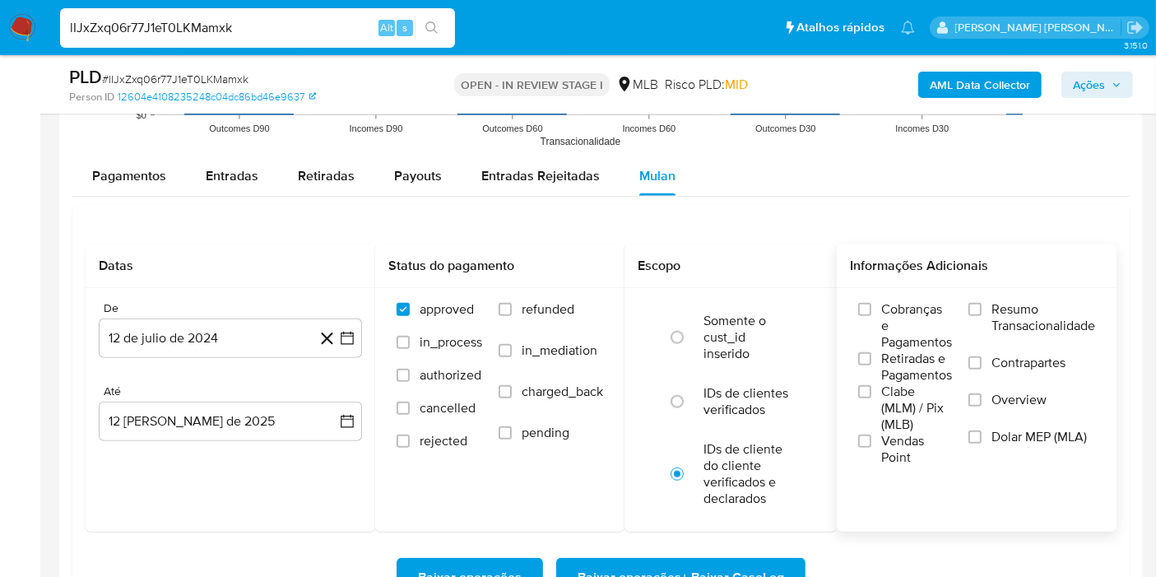
click at [1036, 301] on span "Resumo Transacionalidade" at bounding box center [1043, 317] width 104 height 33
click at [981, 303] on input "Resumo Transacionalidade" at bounding box center [974, 309] width 13 height 13
click at [354, 333] on icon "button" at bounding box center [347, 338] width 16 height 16
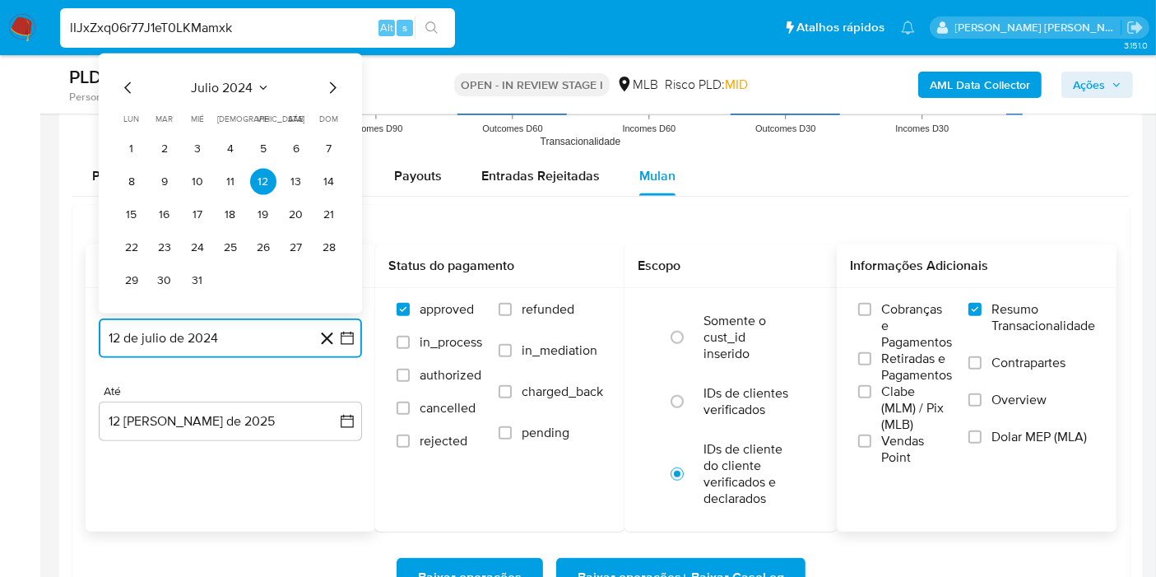
click at [236, 88] on span "julio 2024" at bounding box center [223, 88] width 62 height 16
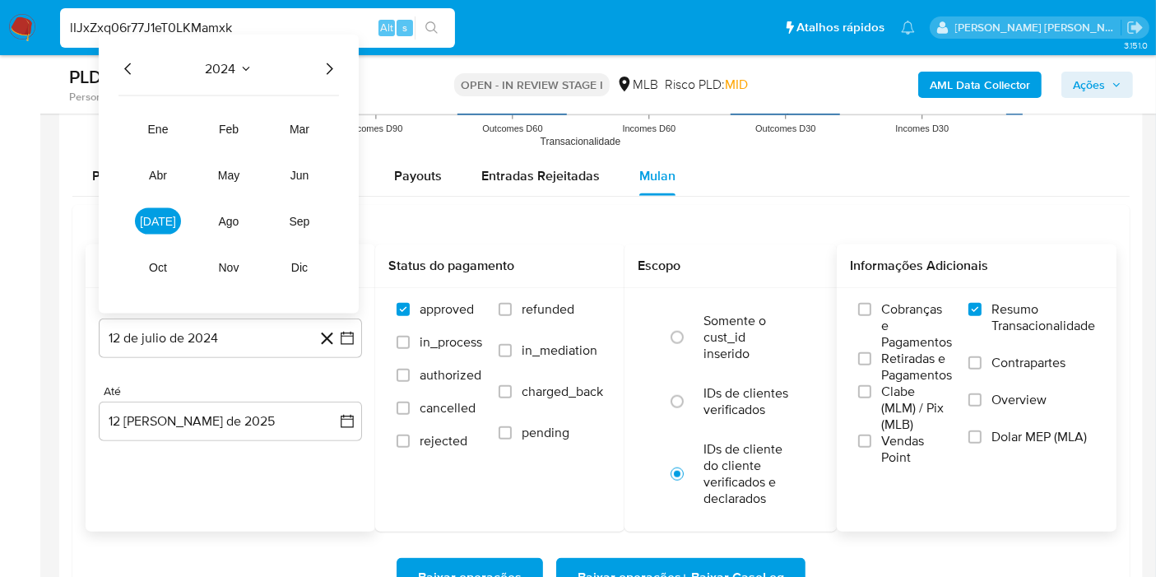
click at [328, 69] on icon "Año siguiente" at bounding box center [330, 69] width 7 height 12
click at [220, 127] on span "feb" at bounding box center [229, 129] width 20 height 13
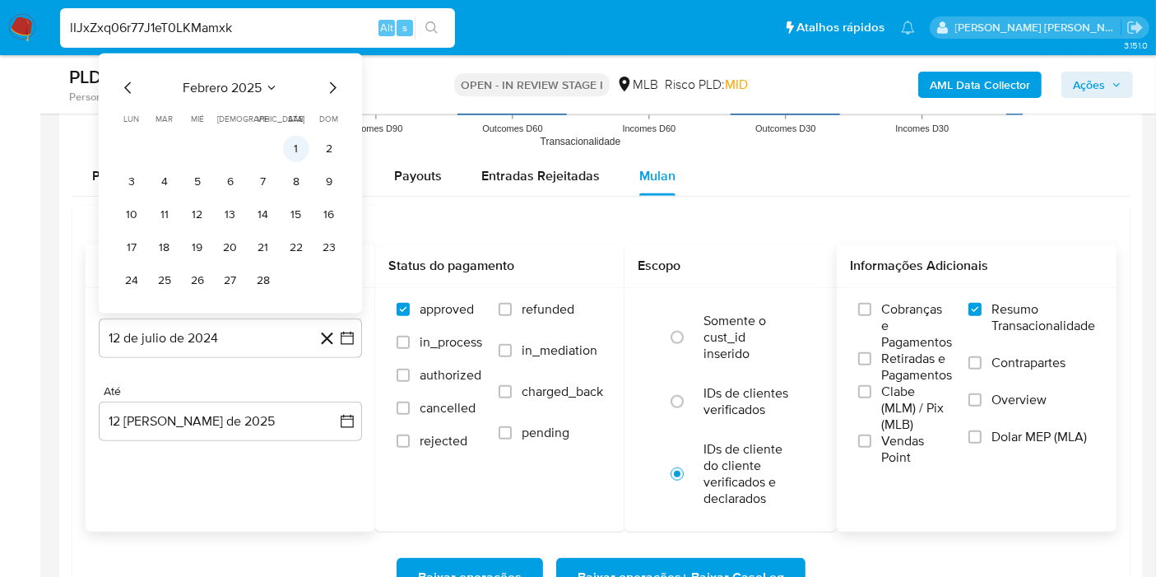
click at [292, 140] on button "1" at bounding box center [296, 149] width 26 height 26
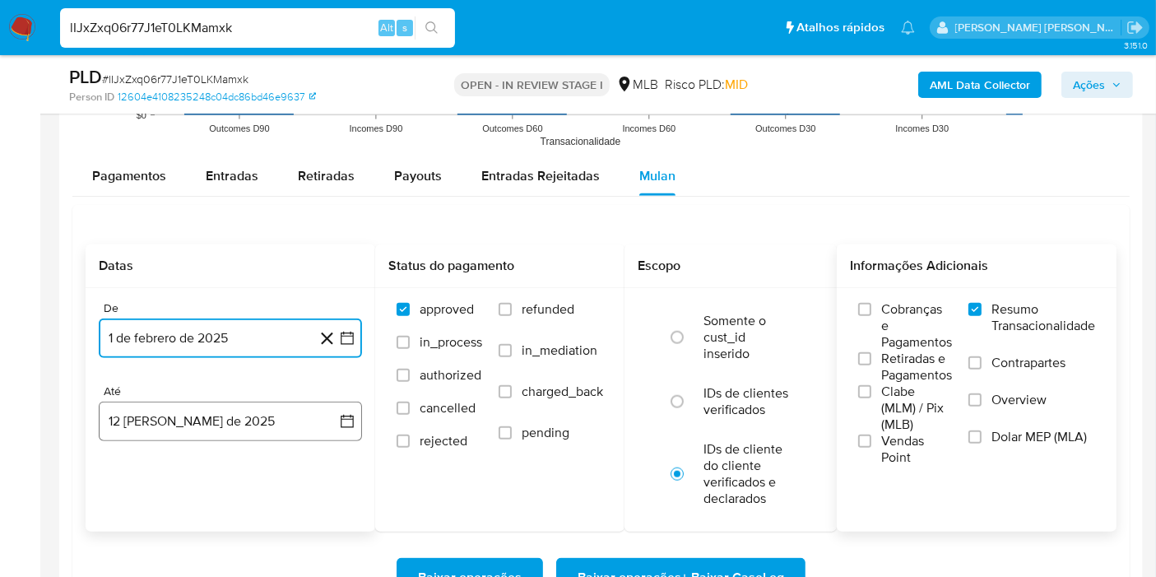
click at [340, 423] on icon "button" at bounding box center [347, 421] width 16 height 16
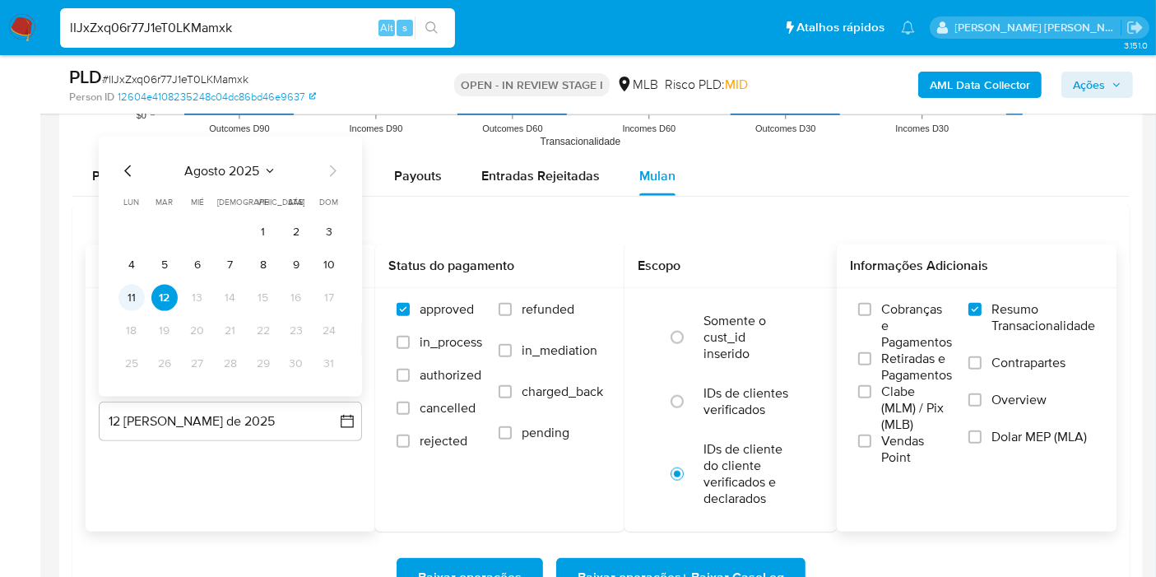
click at [127, 293] on button "11" at bounding box center [131, 298] width 26 height 26
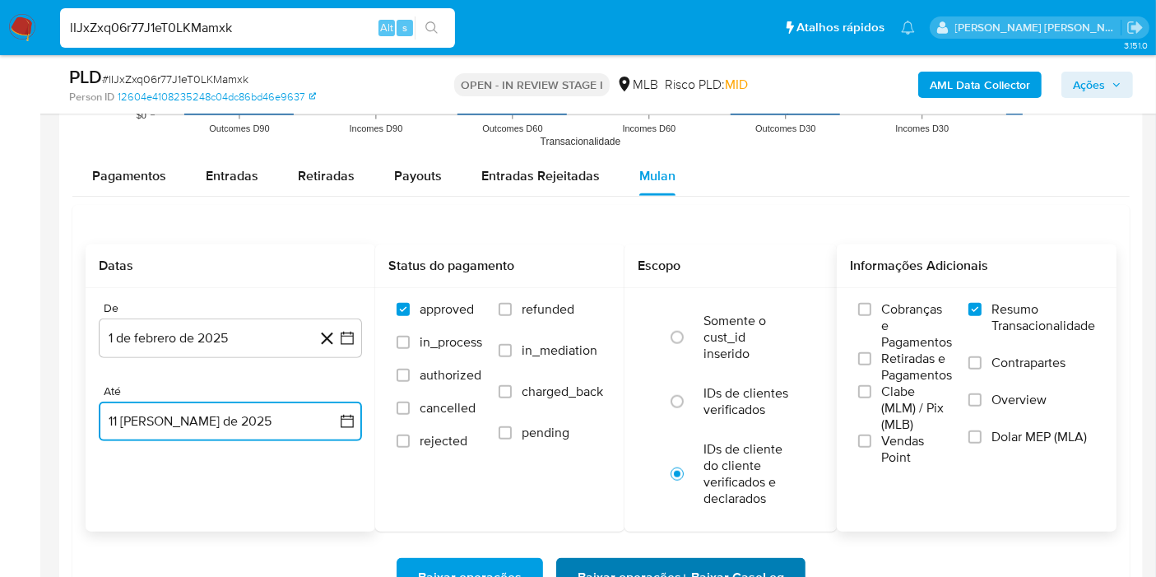
click at [611, 568] on span "Baixar operações + Baixar CaseLog" at bounding box center [680, 577] width 206 height 36
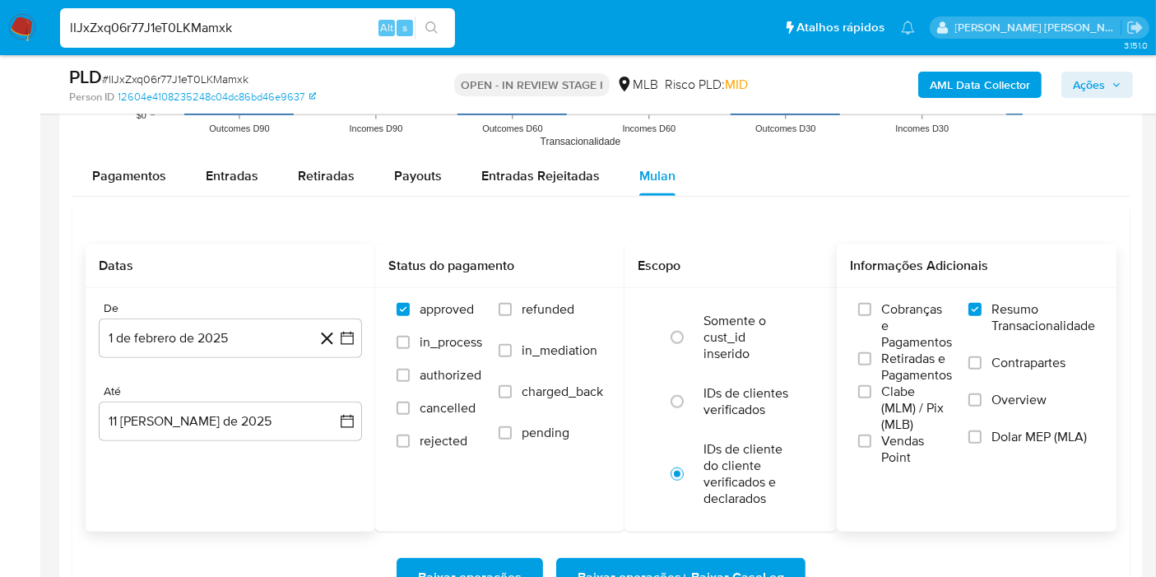
click at [313, 27] on input "lIJxZxq06r77J1eT0LKMamxk" at bounding box center [257, 27] width 395 height 21
paste input "xKHLwxjsZ7Sq2KR55py2bC0I"
type input "xKHLwxjsZ7Sq2KR55py2bC0I"
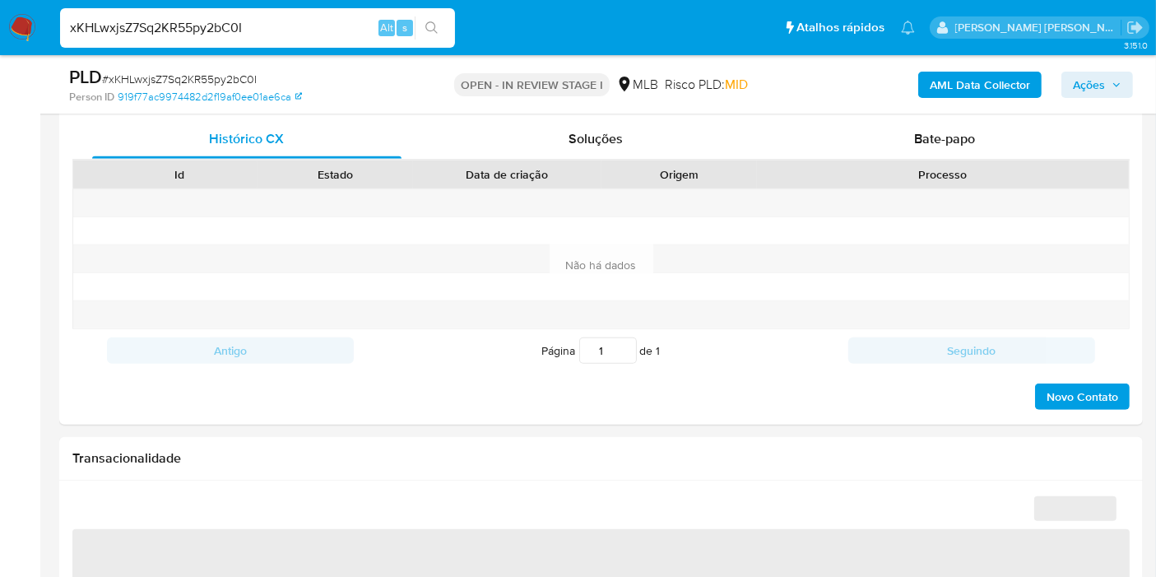
select select "10"
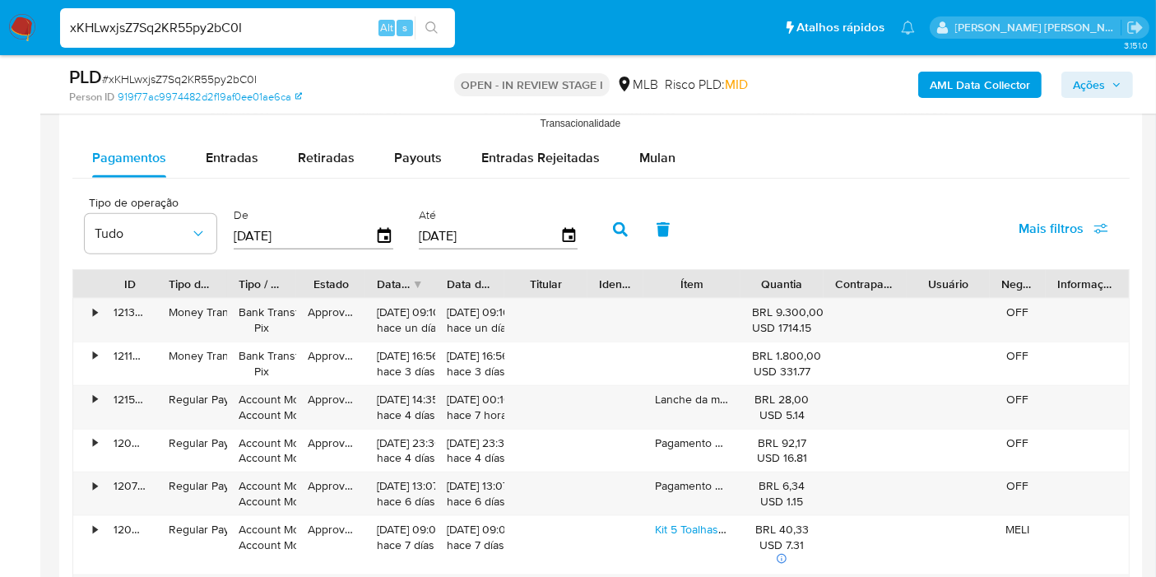
scroll to position [1842, 0]
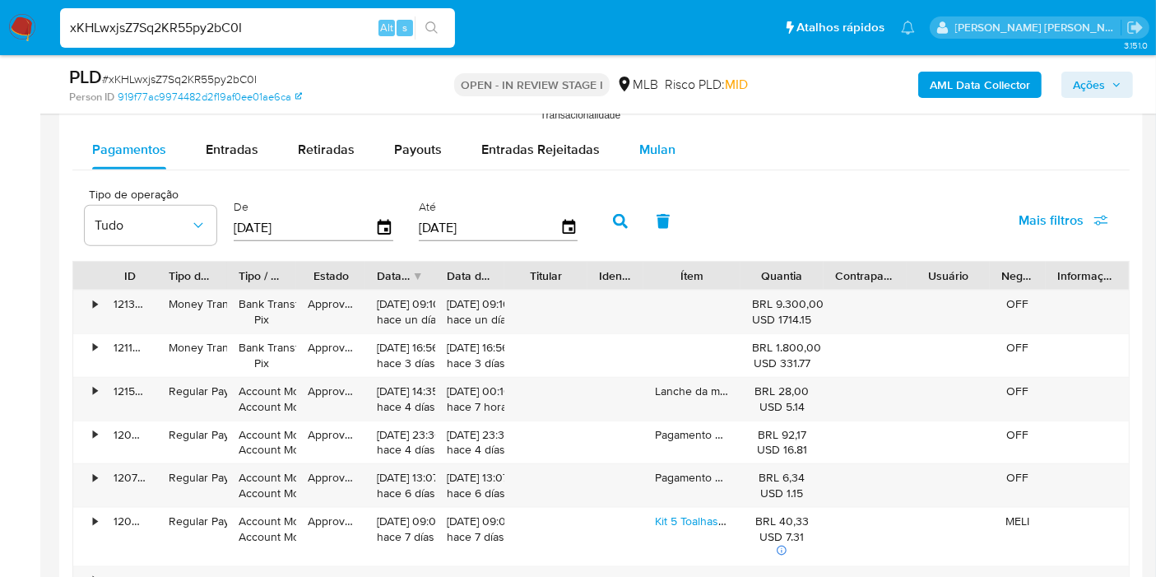
click at [665, 149] on span "Mulan" at bounding box center [657, 149] width 36 height 19
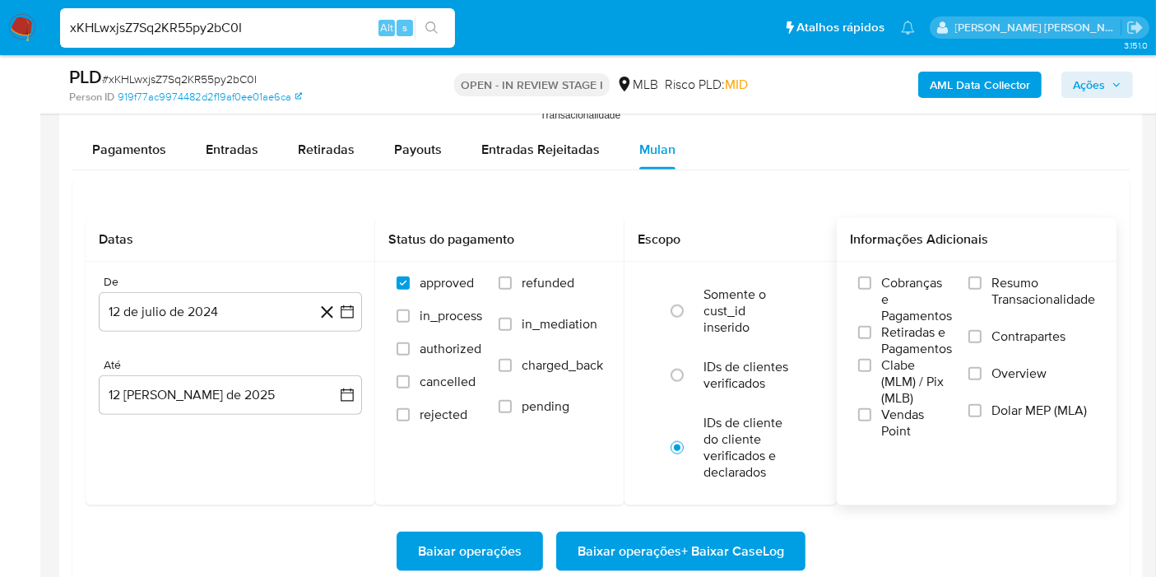
click at [994, 275] on span "Resumo Transacionalidade" at bounding box center [1043, 291] width 104 height 33
click at [981, 276] on input "Resumo Transacionalidade" at bounding box center [974, 282] width 13 height 13
click at [359, 308] on button "12 de julio de 2024" at bounding box center [230, 311] width 263 height 39
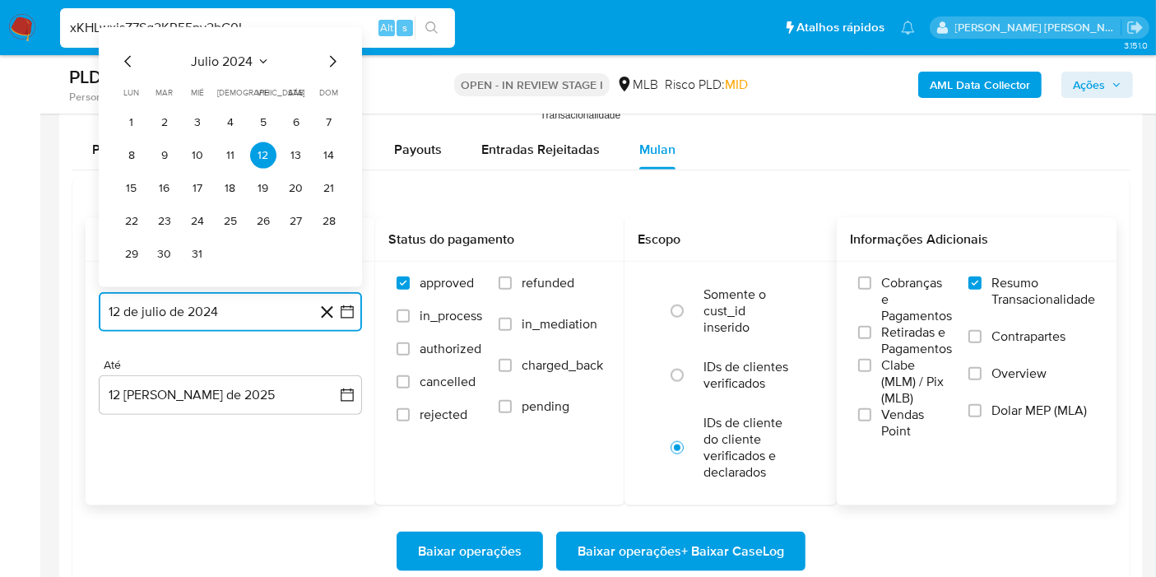
click at [252, 53] on span "julio 2024" at bounding box center [223, 61] width 62 height 16
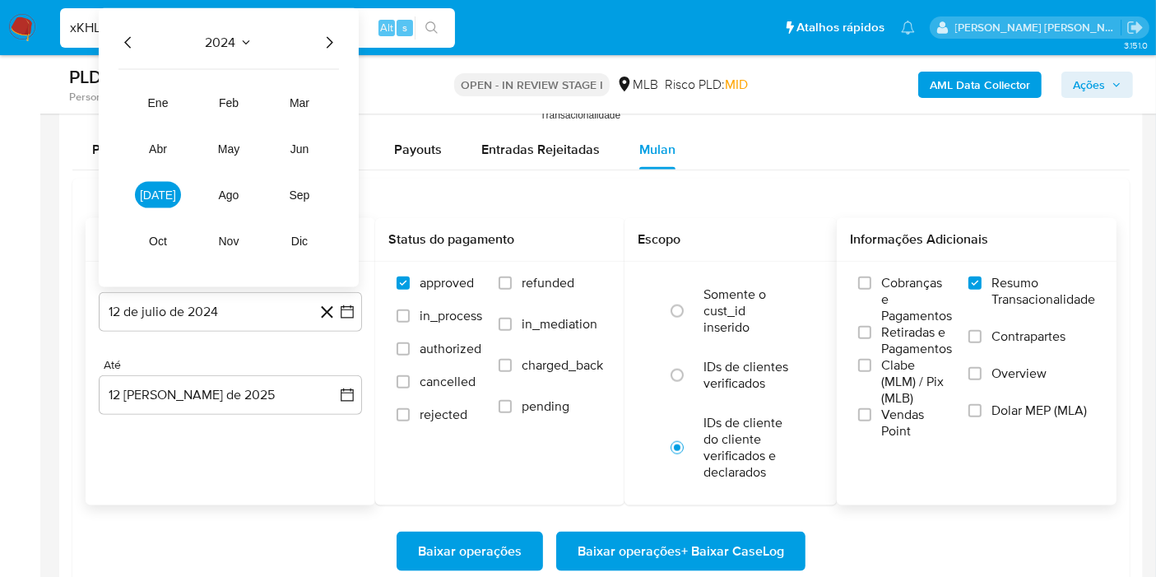
click at [336, 34] on icon "Año siguiente" at bounding box center [329, 43] width 20 height 20
click at [302, 142] on span "jun" at bounding box center [299, 148] width 19 height 13
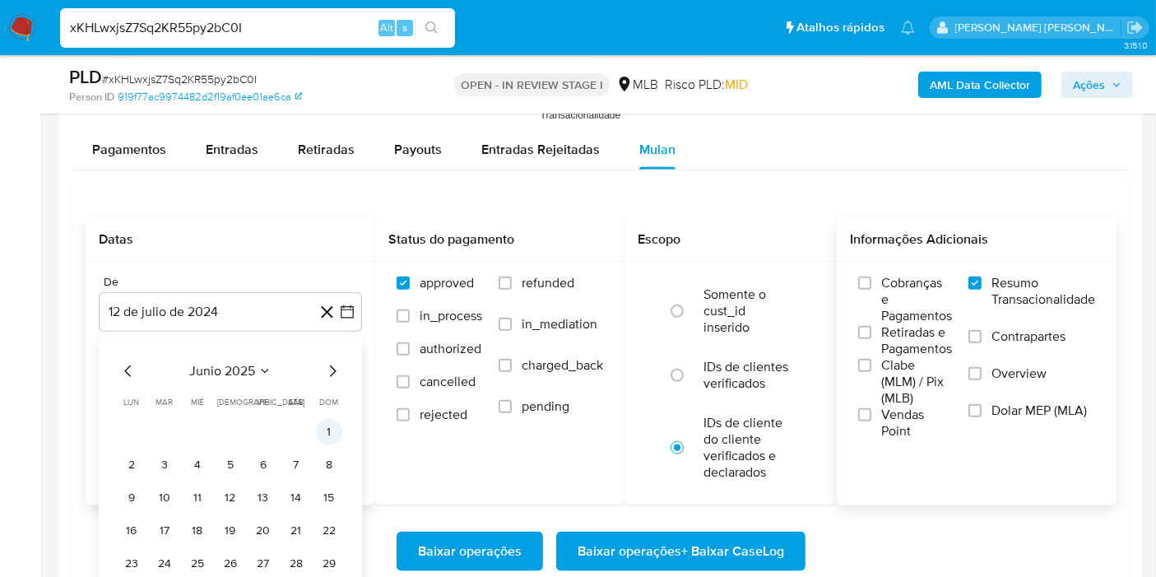
click at [329, 434] on button "1" at bounding box center [329, 432] width 26 height 26
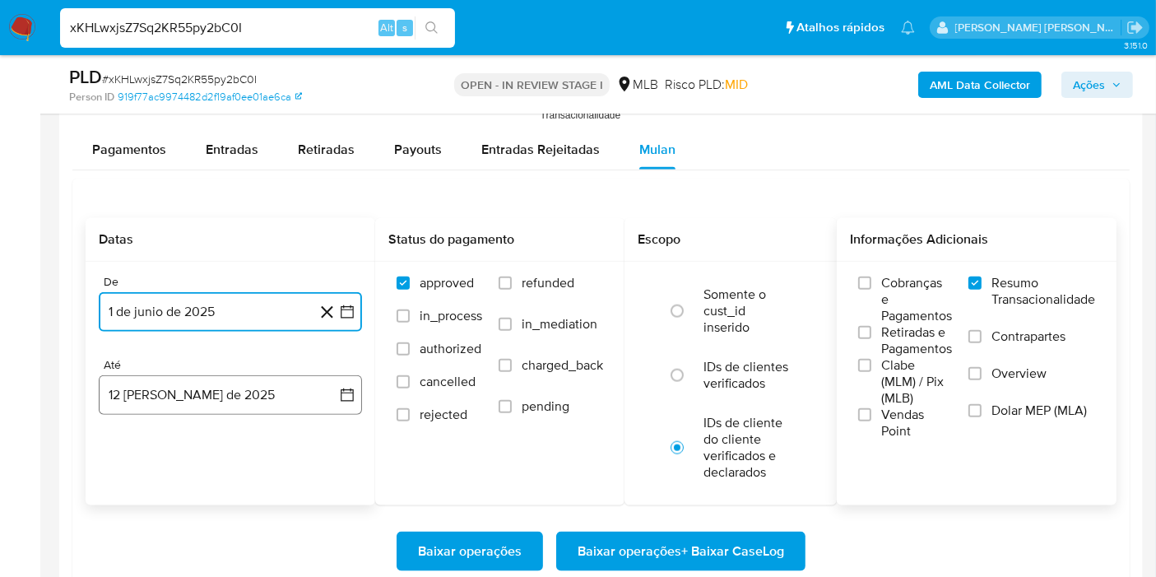
click at [352, 392] on icon "button" at bounding box center [347, 395] width 16 height 16
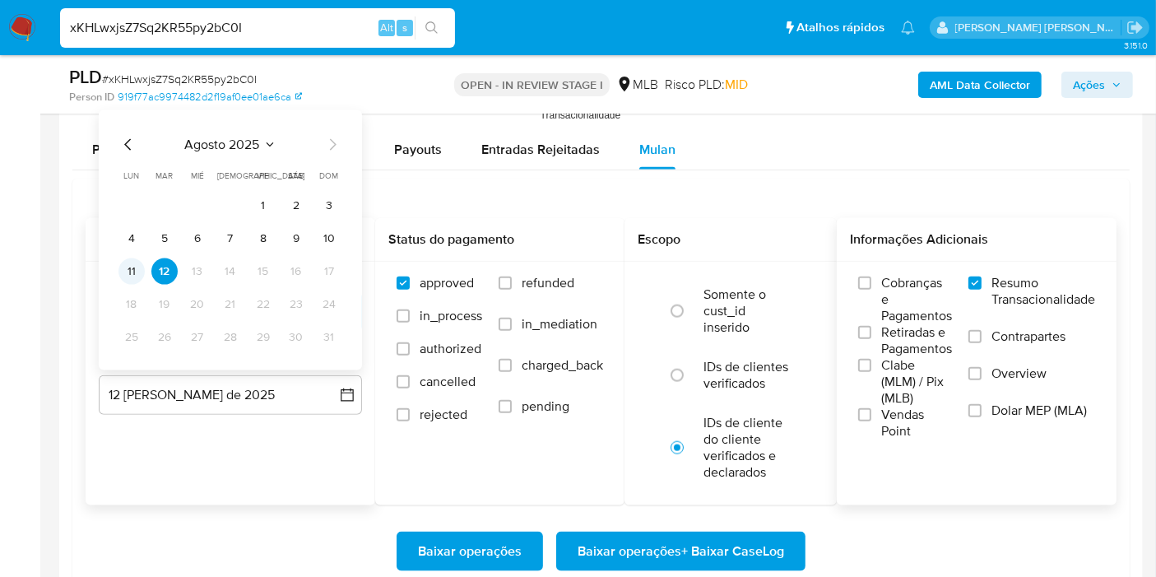
click at [134, 264] on button "11" at bounding box center [131, 271] width 26 height 26
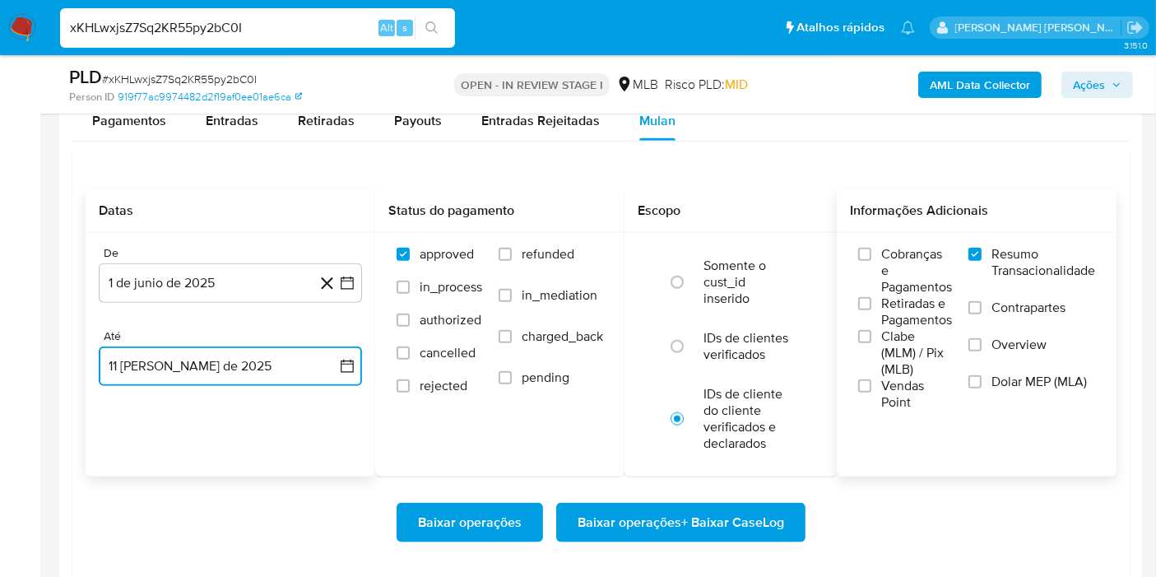
scroll to position [1878, 0]
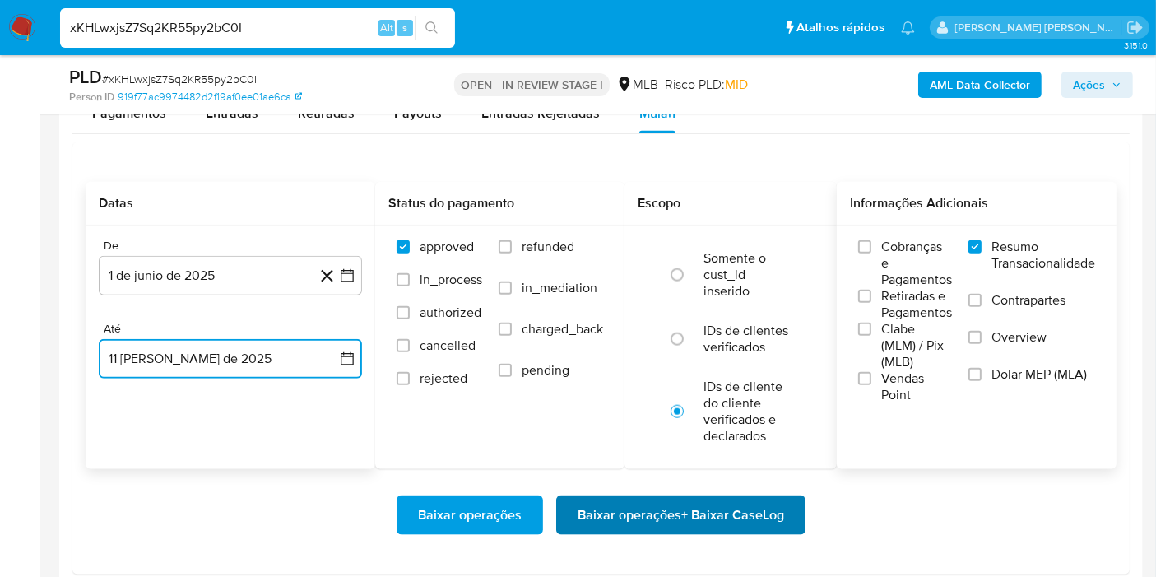
click at [757, 511] on span "Baixar operações + Baixar CaseLog" at bounding box center [680, 515] width 206 height 36
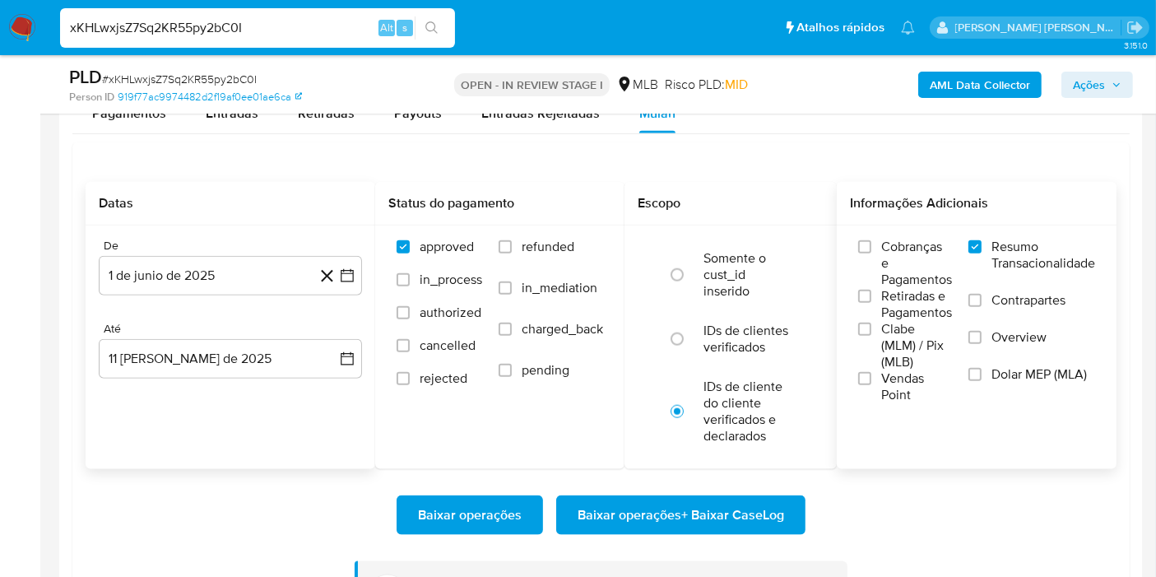
click at [299, 35] on input "xKHLwxjsZ7Sq2KR55py2bC0I" at bounding box center [257, 27] width 395 height 21
paste input "YJAtTlsn6SK9dRo32AmsFqy5"
type input "YJAtTlsn6SK9dRo32AmsFqy5"
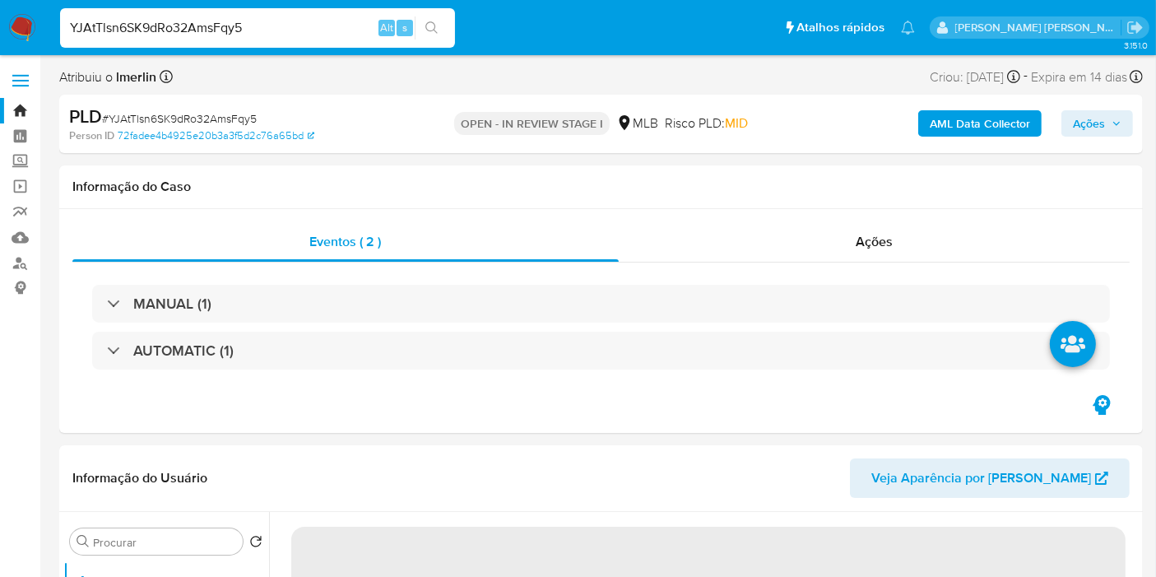
select select "10"
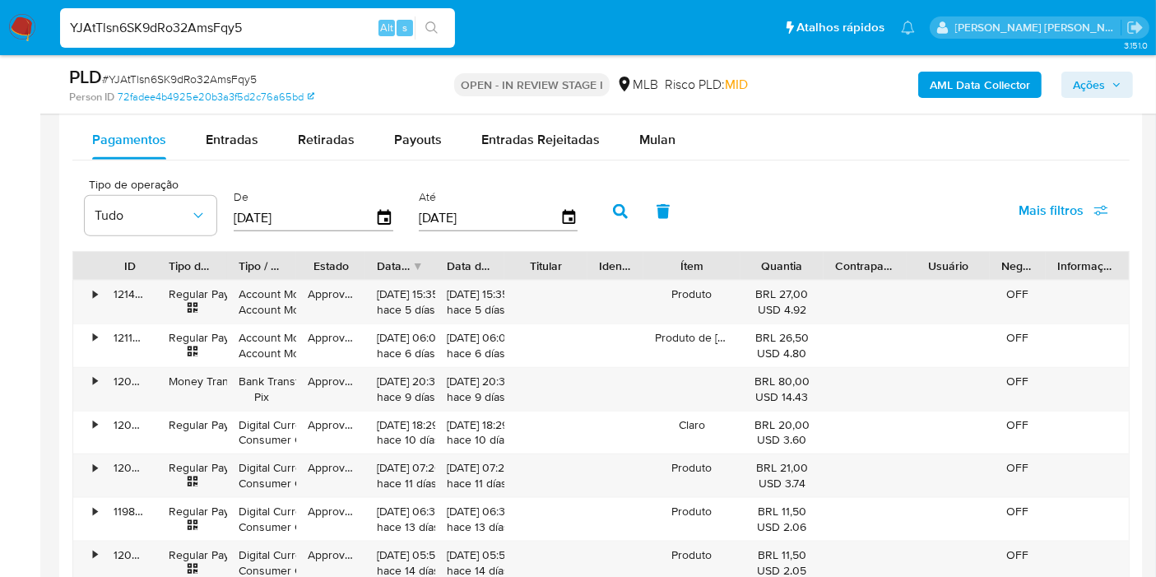
scroll to position [1851, 0]
click at [651, 123] on div "Mulan" at bounding box center [657, 139] width 36 height 39
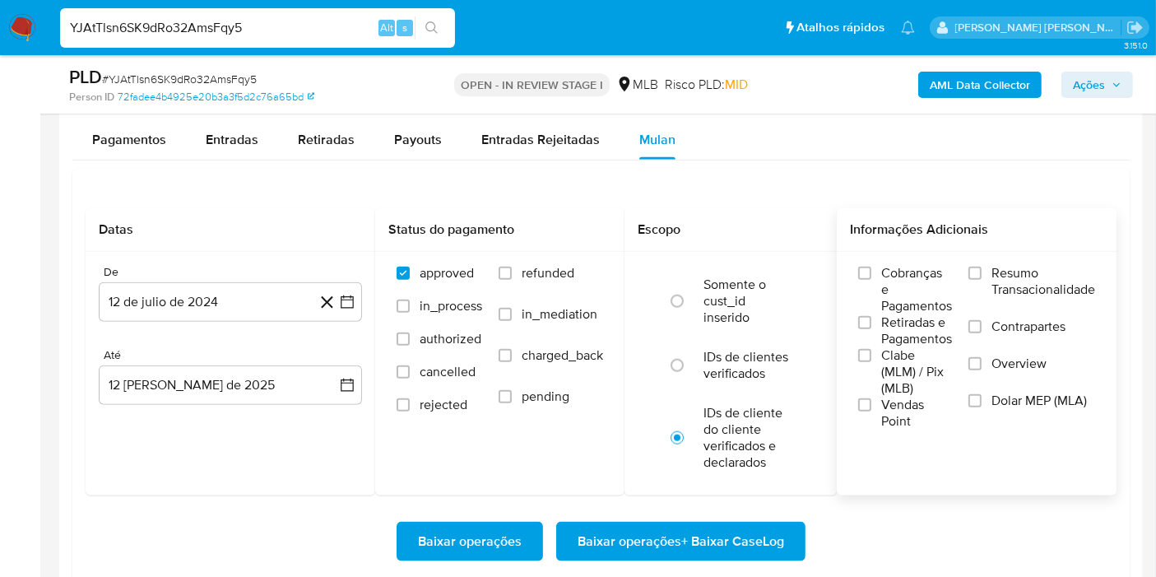
click at [1027, 266] on span "Resumo Transacionalidade" at bounding box center [1043, 281] width 104 height 33
click at [981, 266] on input "Resumo Transacionalidade" at bounding box center [974, 272] width 13 height 13
click at [346, 295] on icon "button" at bounding box center [347, 301] width 13 height 13
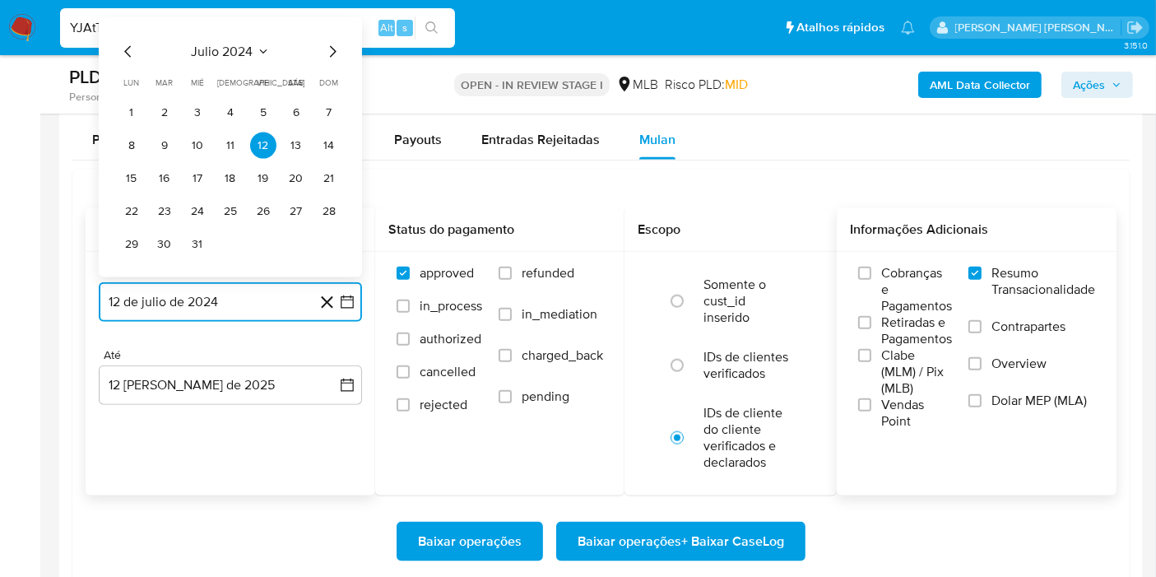
click at [248, 52] on span "julio 2024" at bounding box center [223, 52] width 62 height 16
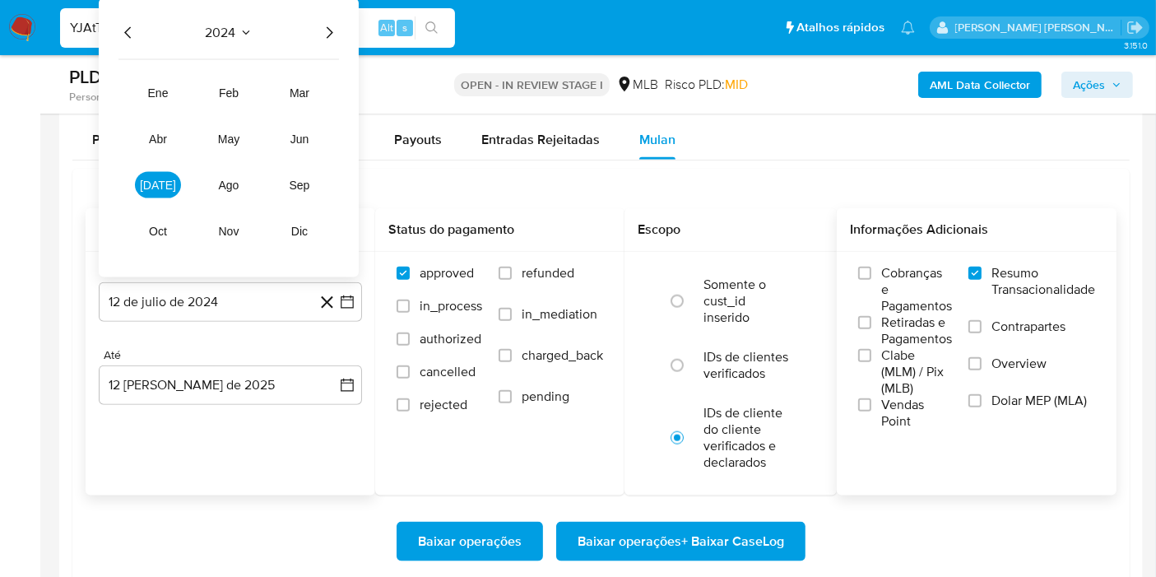
click at [326, 30] on icon "Año siguiente" at bounding box center [329, 33] width 20 height 20
click at [310, 139] on button "jun" at bounding box center [299, 139] width 46 height 26
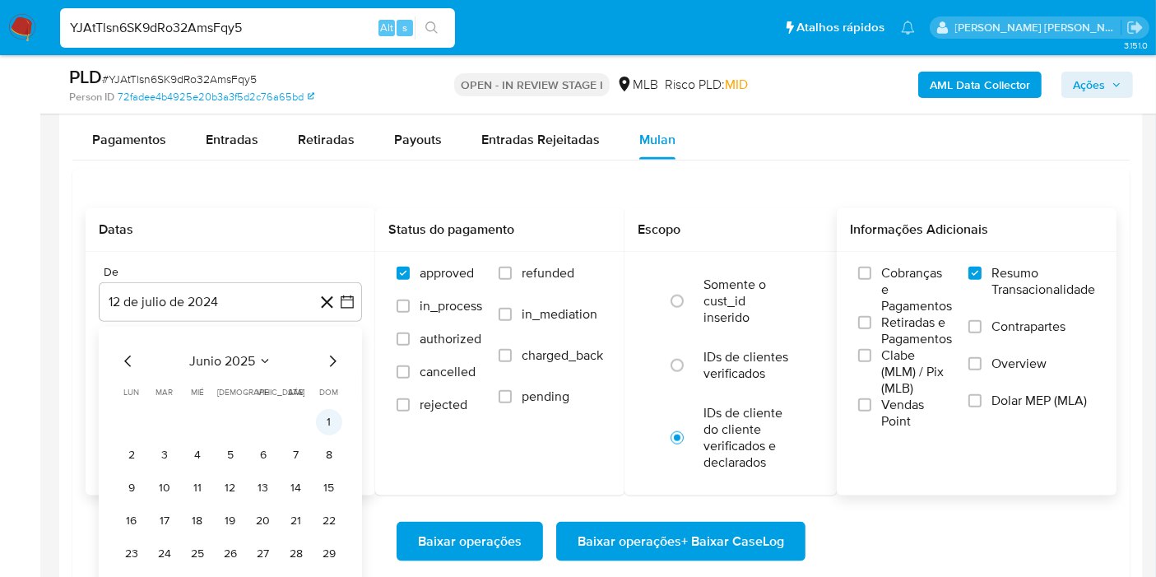
click at [326, 424] on button "1" at bounding box center [329, 422] width 26 height 26
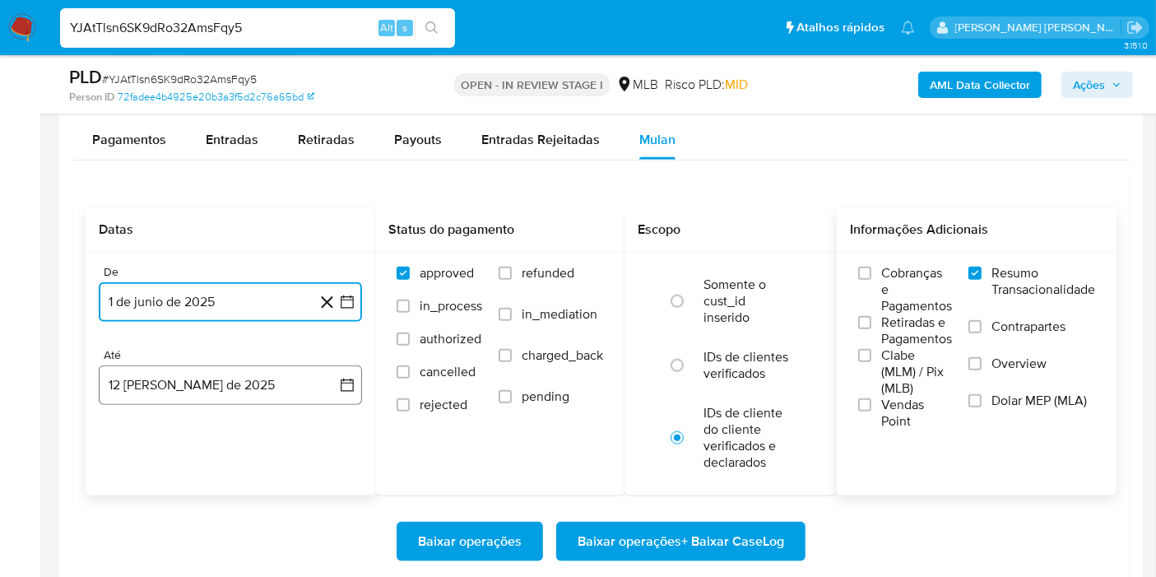
click at [346, 372] on button "12 [PERSON_NAME] de 2025" at bounding box center [230, 384] width 263 height 39
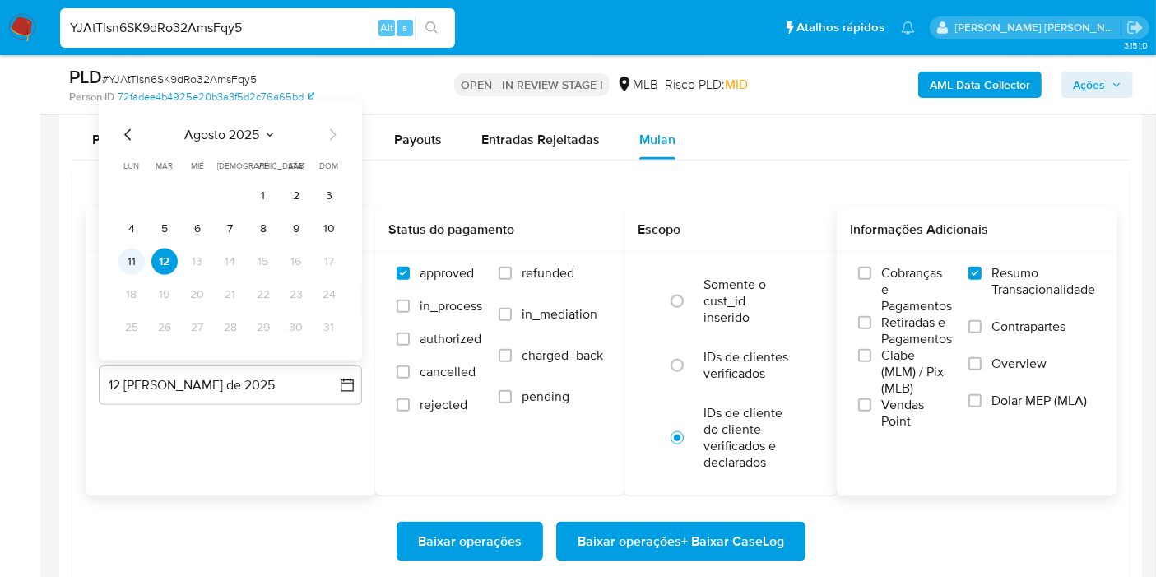
click at [136, 253] on button "11" at bounding box center [131, 261] width 26 height 26
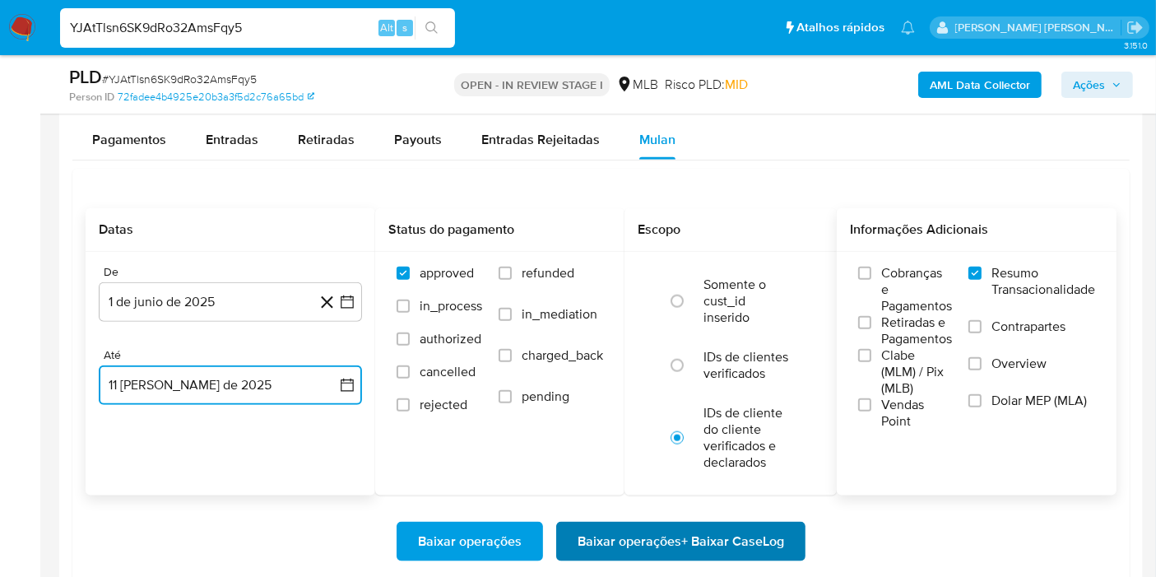
click at [635, 541] on span "Baixar operações + Baixar CaseLog" at bounding box center [680, 541] width 206 height 36
